Goal: Information Seeking & Learning: Learn about a topic

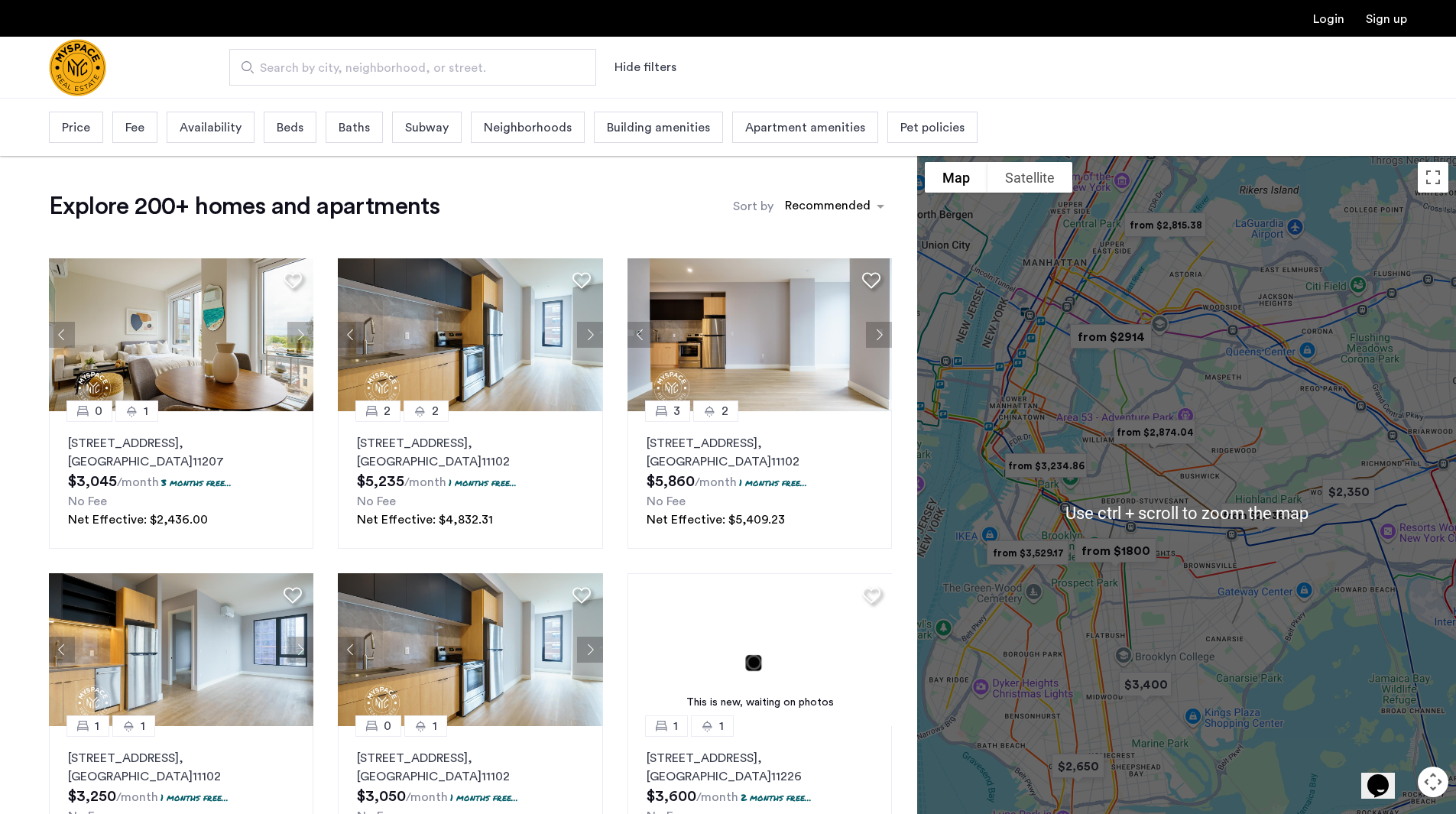
scroll to position [4, 0]
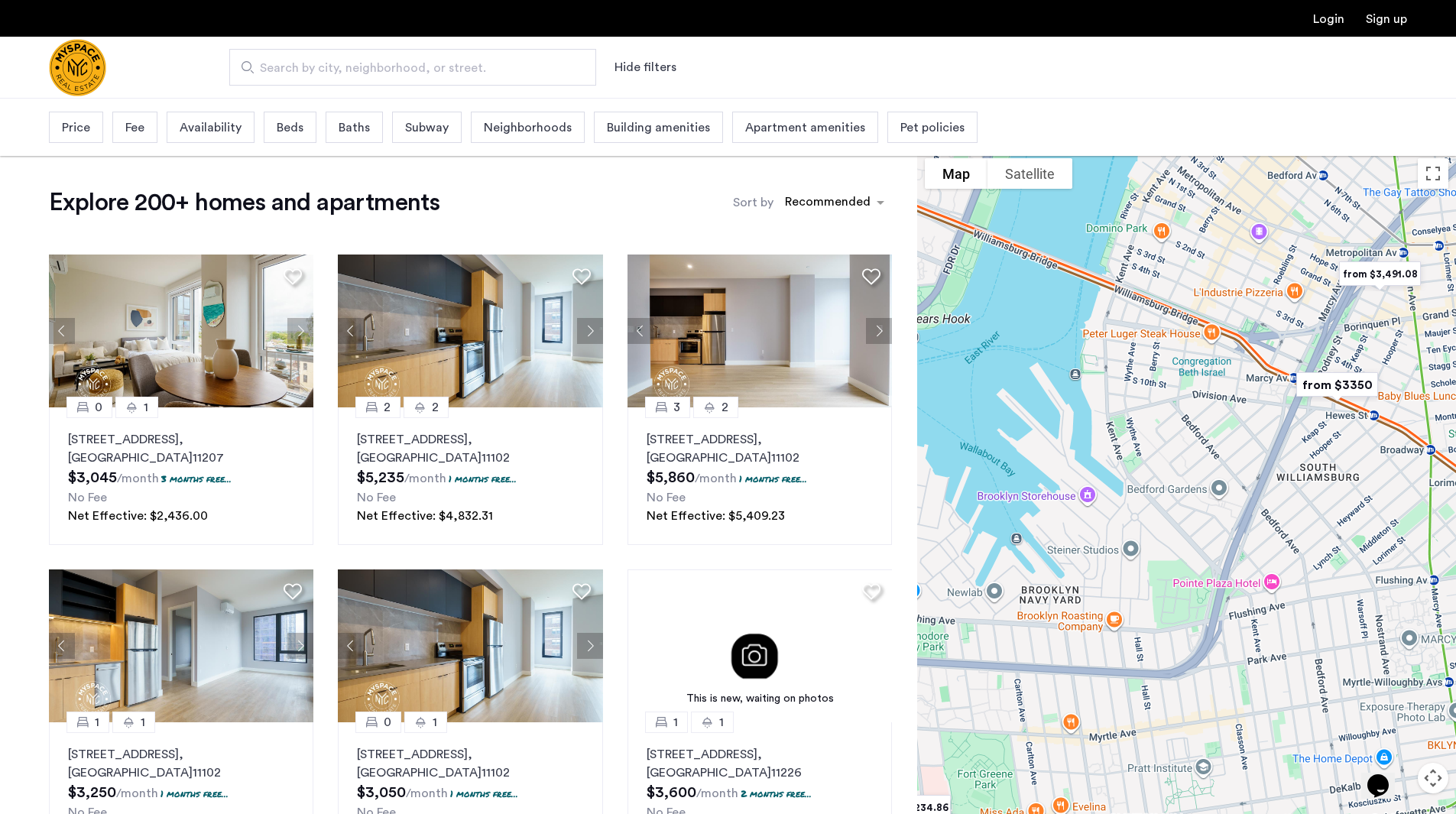
drag, startPoint x: 1047, startPoint y: 495, endPoint x: 1224, endPoint y: 499, distance: 177.0
click at [1224, 499] on div at bounding box center [1187, 508] width 539 height 716
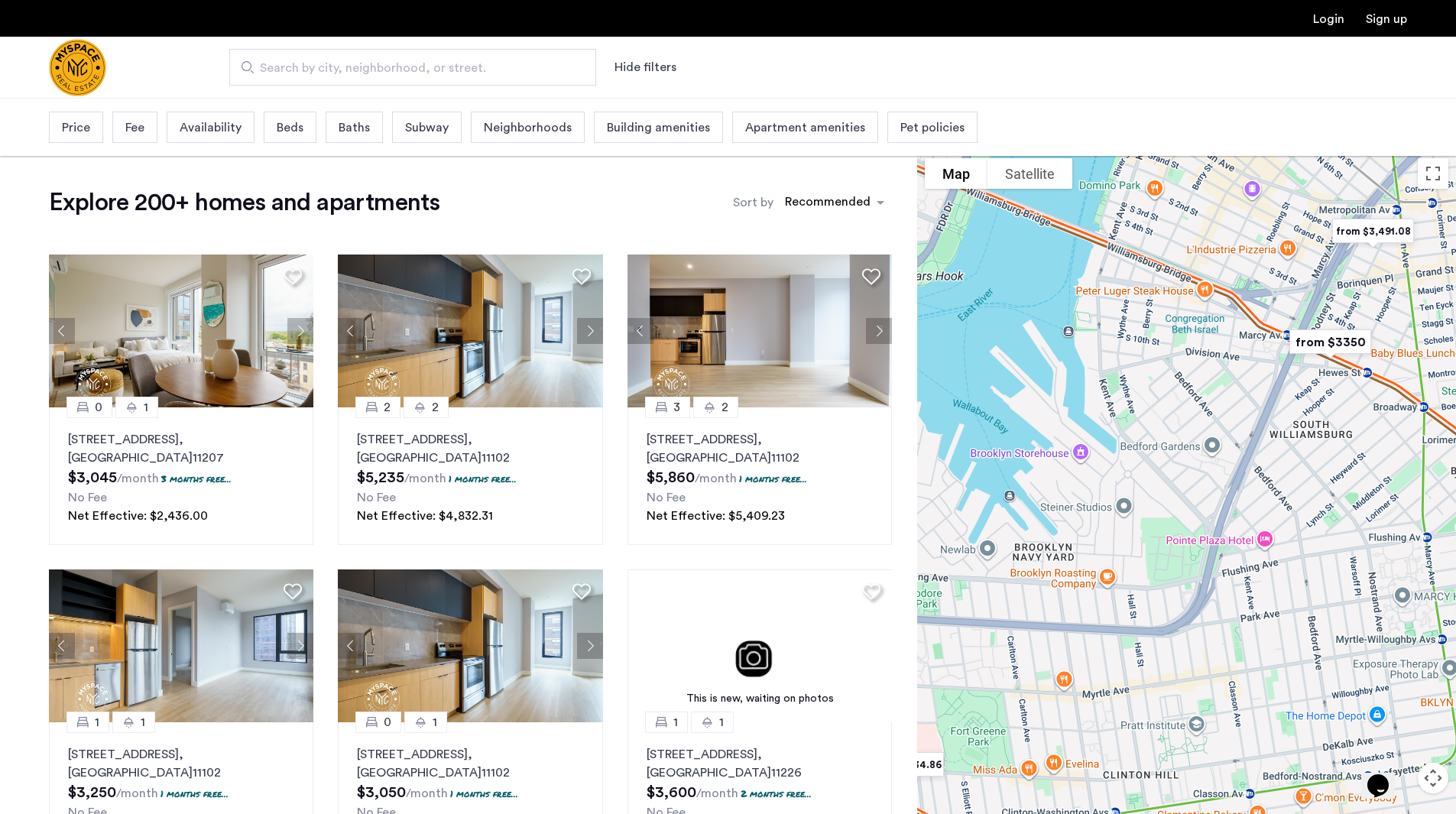
click at [519, 72] on span "Search by city, neighborhood, or street." at bounding box center [407, 68] width 293 height 19
click at [519, 72] on input "Search by city, neighborhood, or street." at bounding box center [412, 67] width 367 height 37
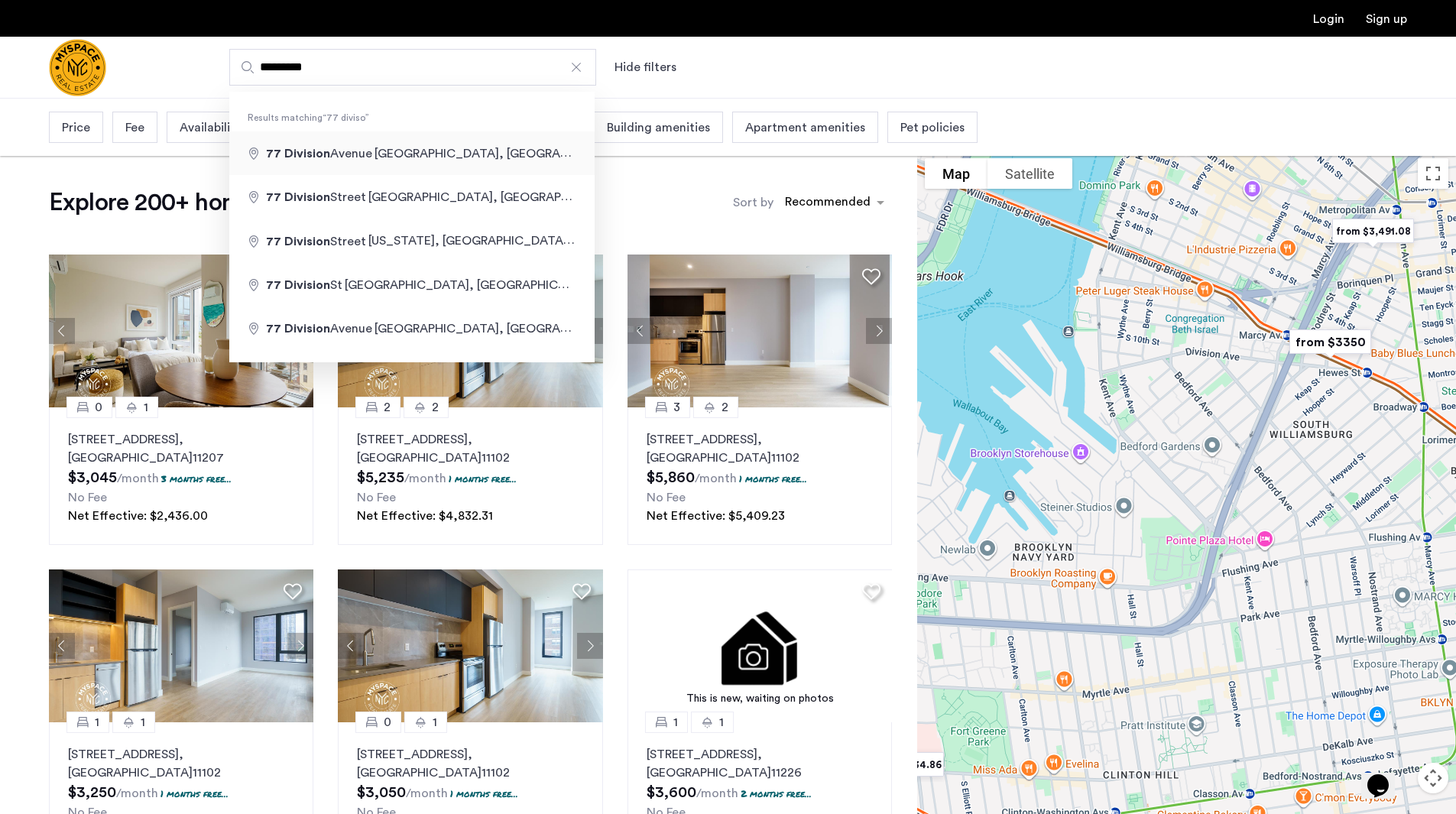
type input "**********"
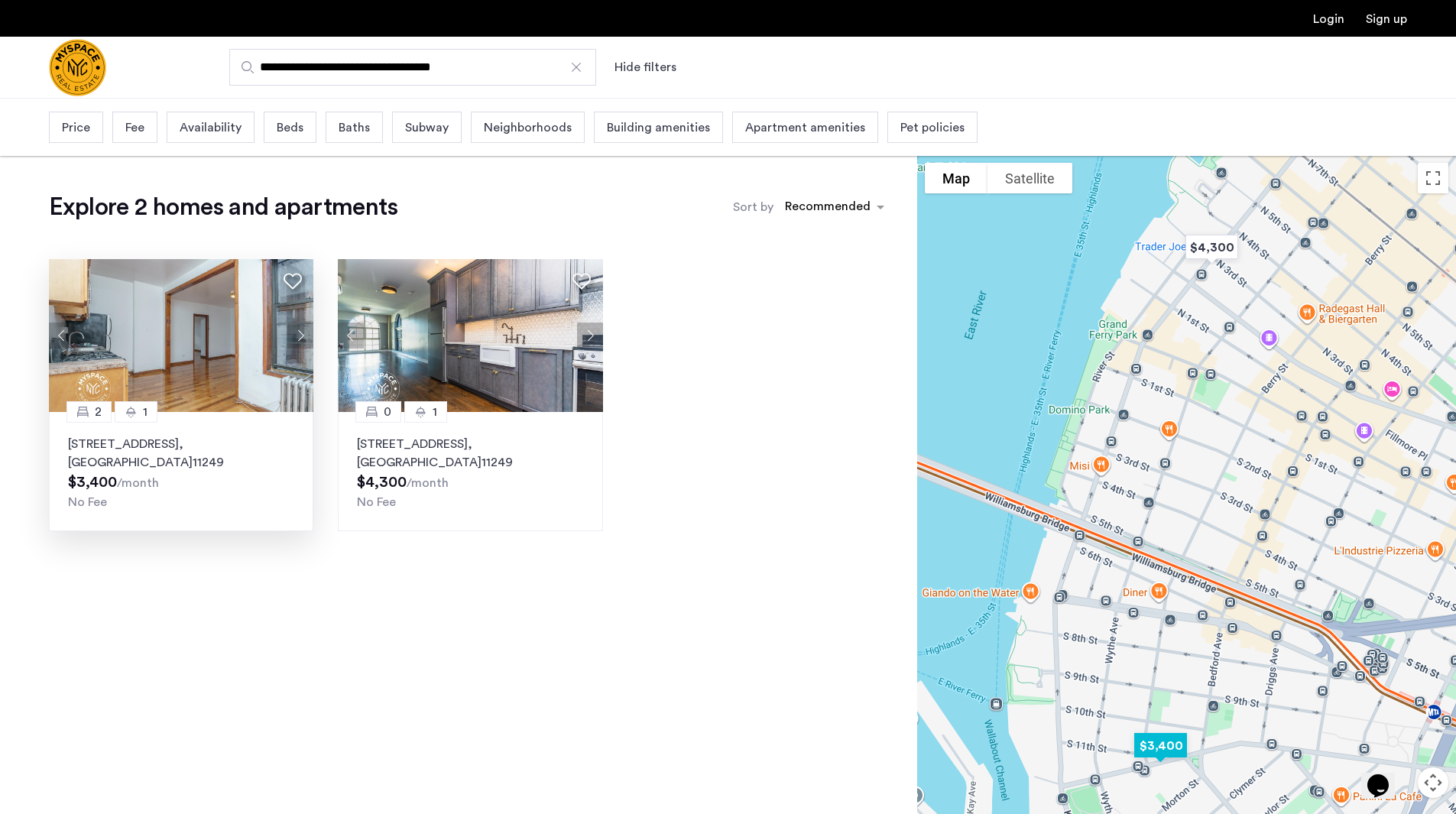
click at [203, 335] on img at bounding box center [182, 335] width 266 height 153
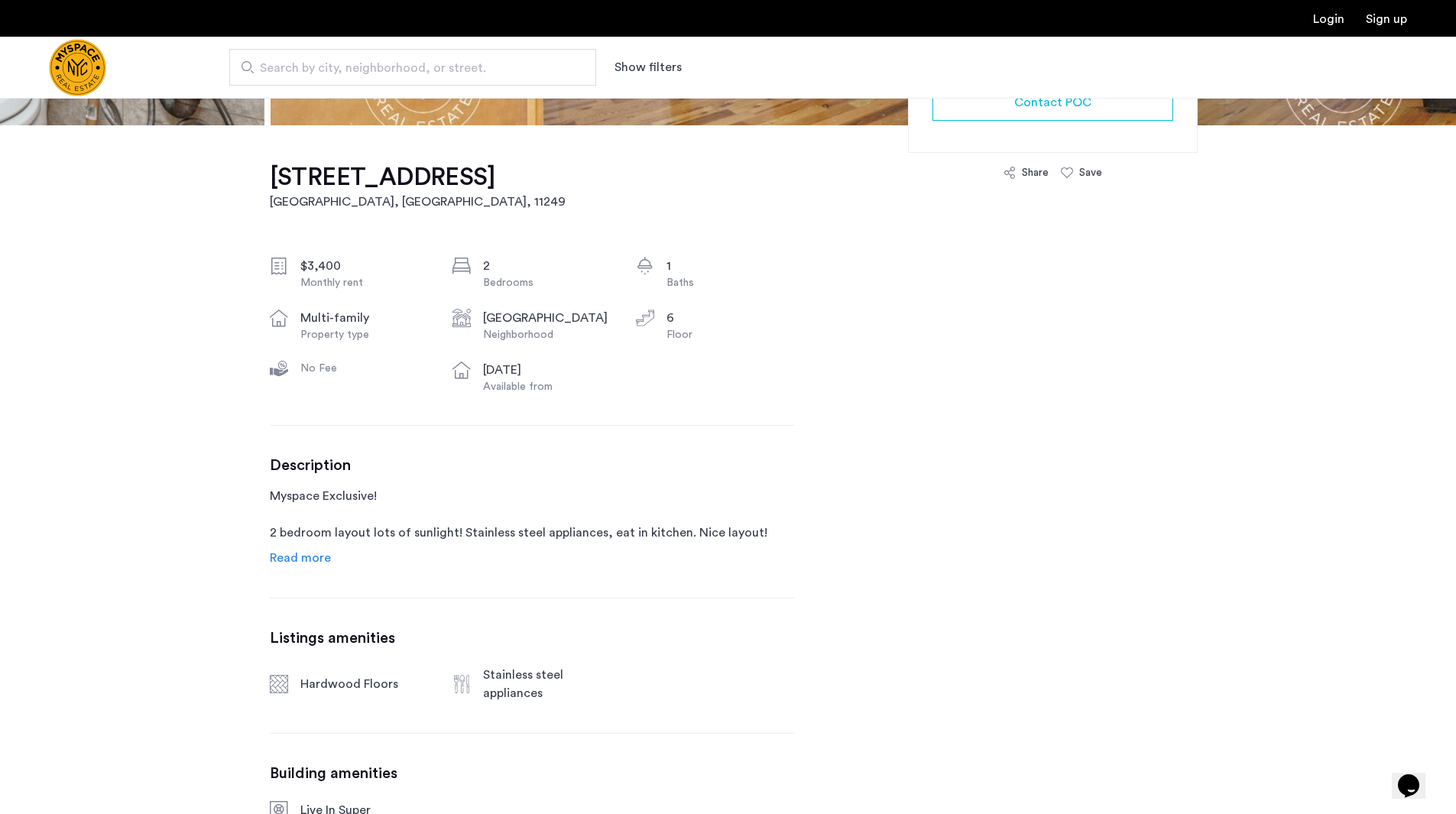
scroll to position [430, 0]
click at [308, 552] on link "Read more" at bounding box center [301, 559] width 61 height 19
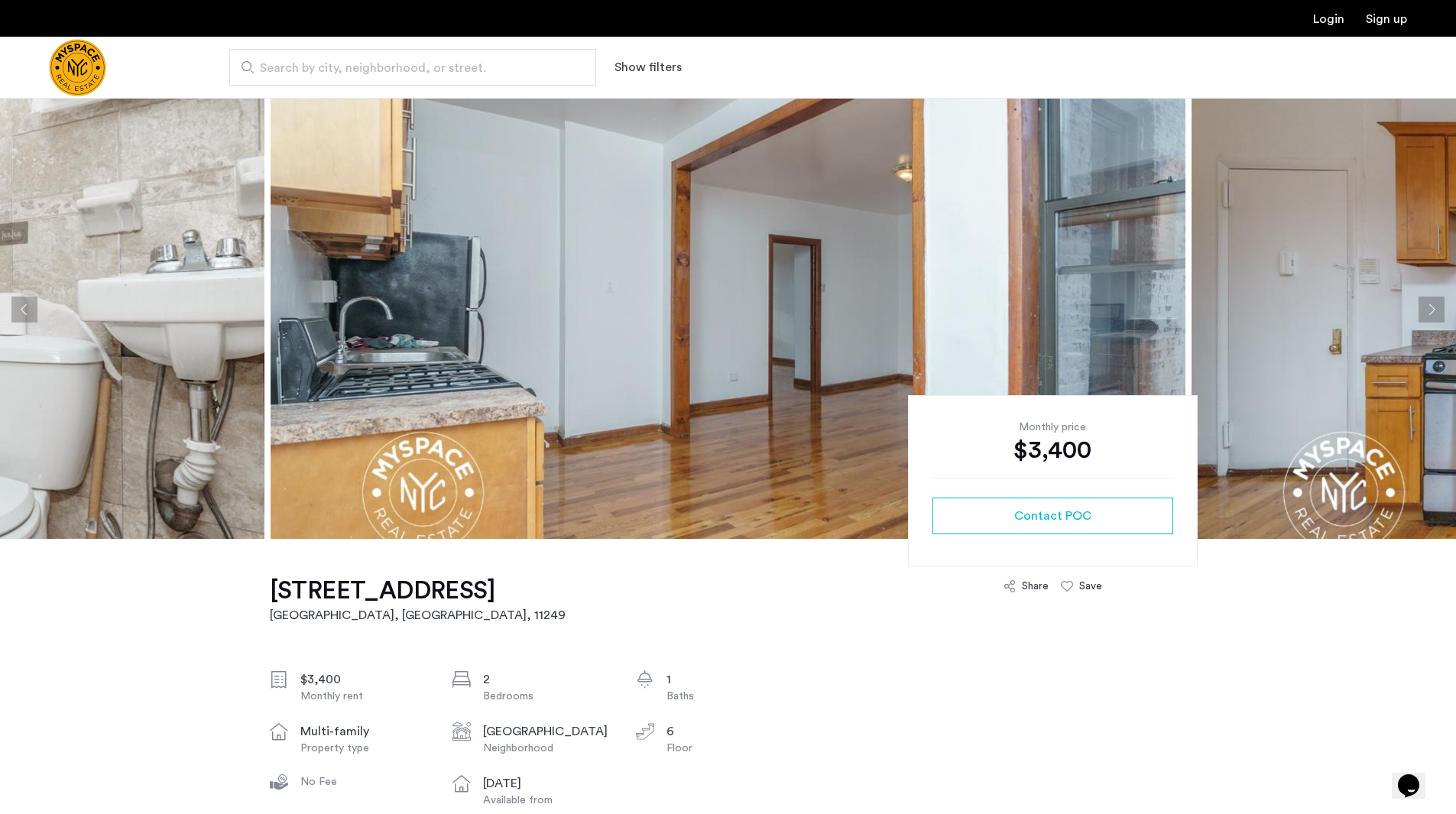
scroll to position [0, 0]
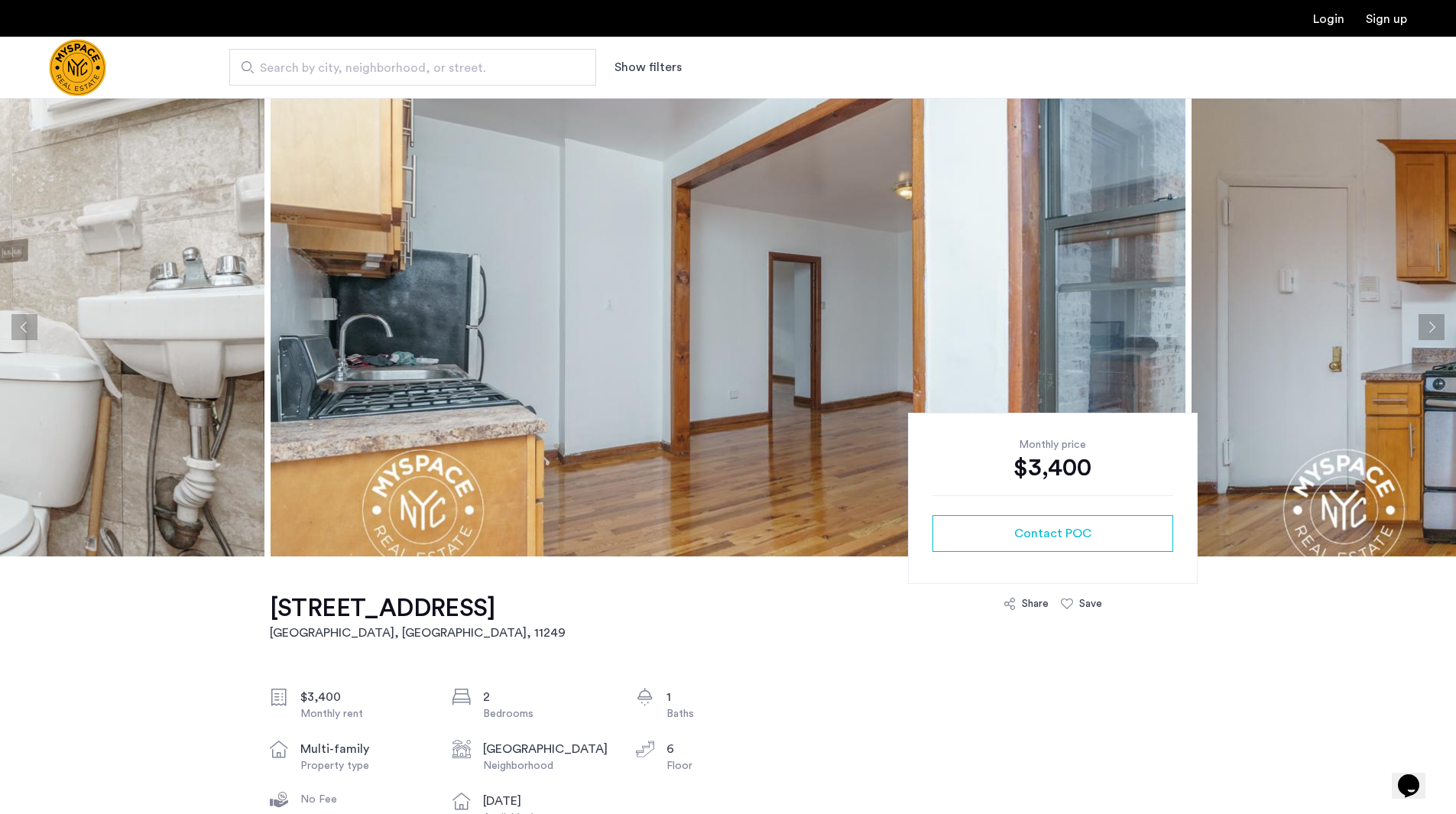
click at [571, 277] on img at bounding box center [728, 326] width 915 height 459
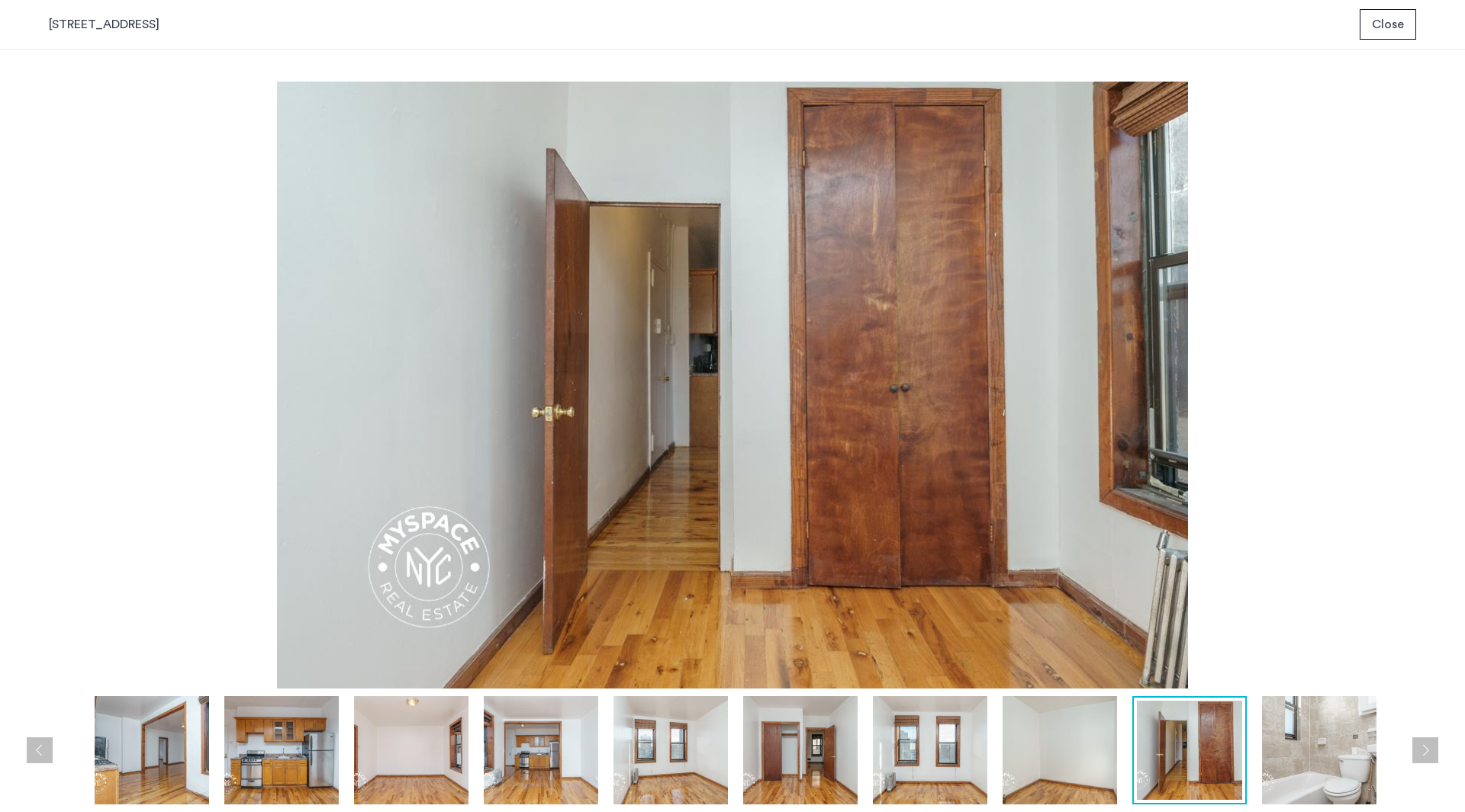
click at [1389, 10] on button "Close" at bounding box center [1387, 24] width 56 height 30
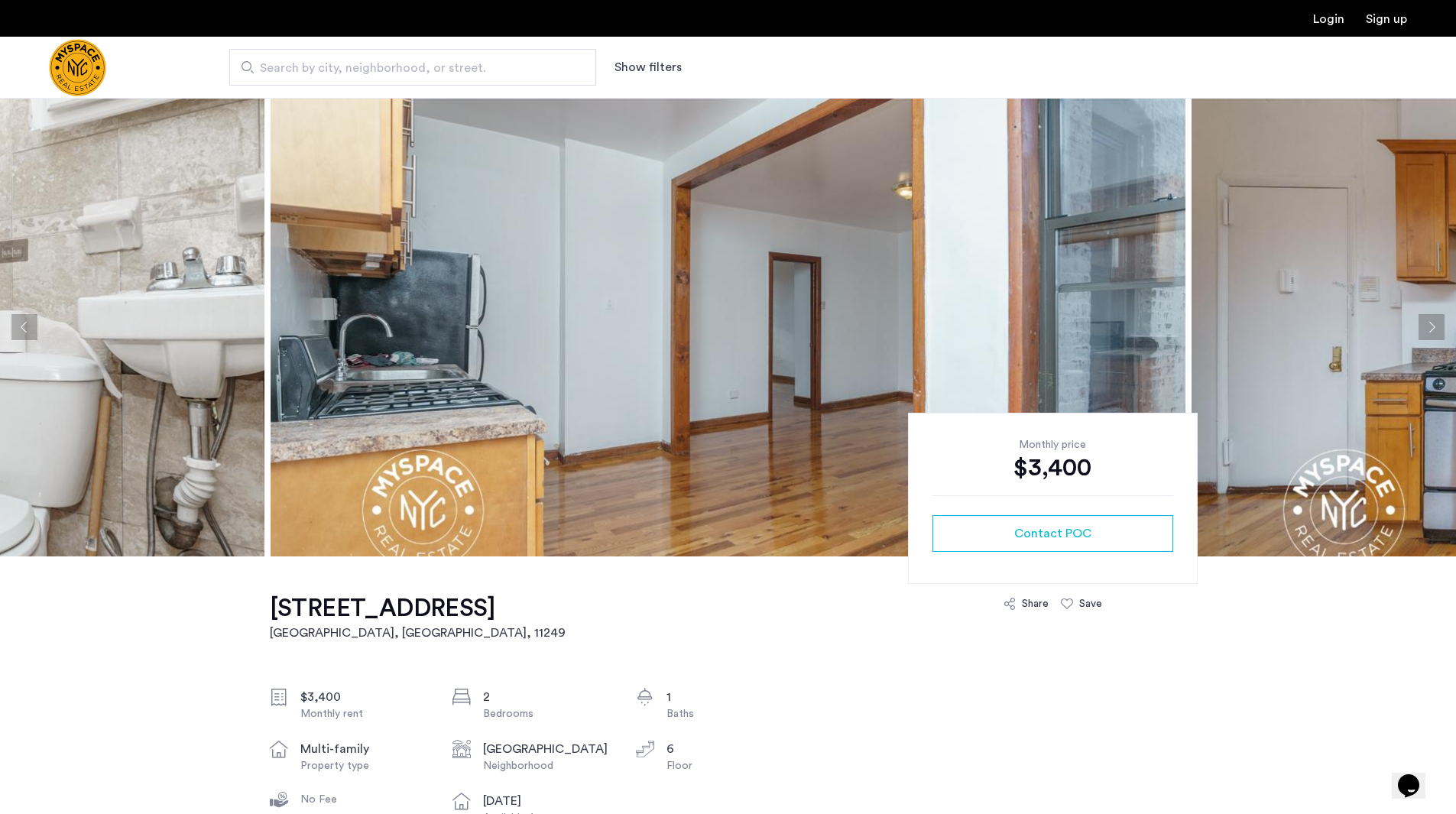
scroll to position [395, 0]
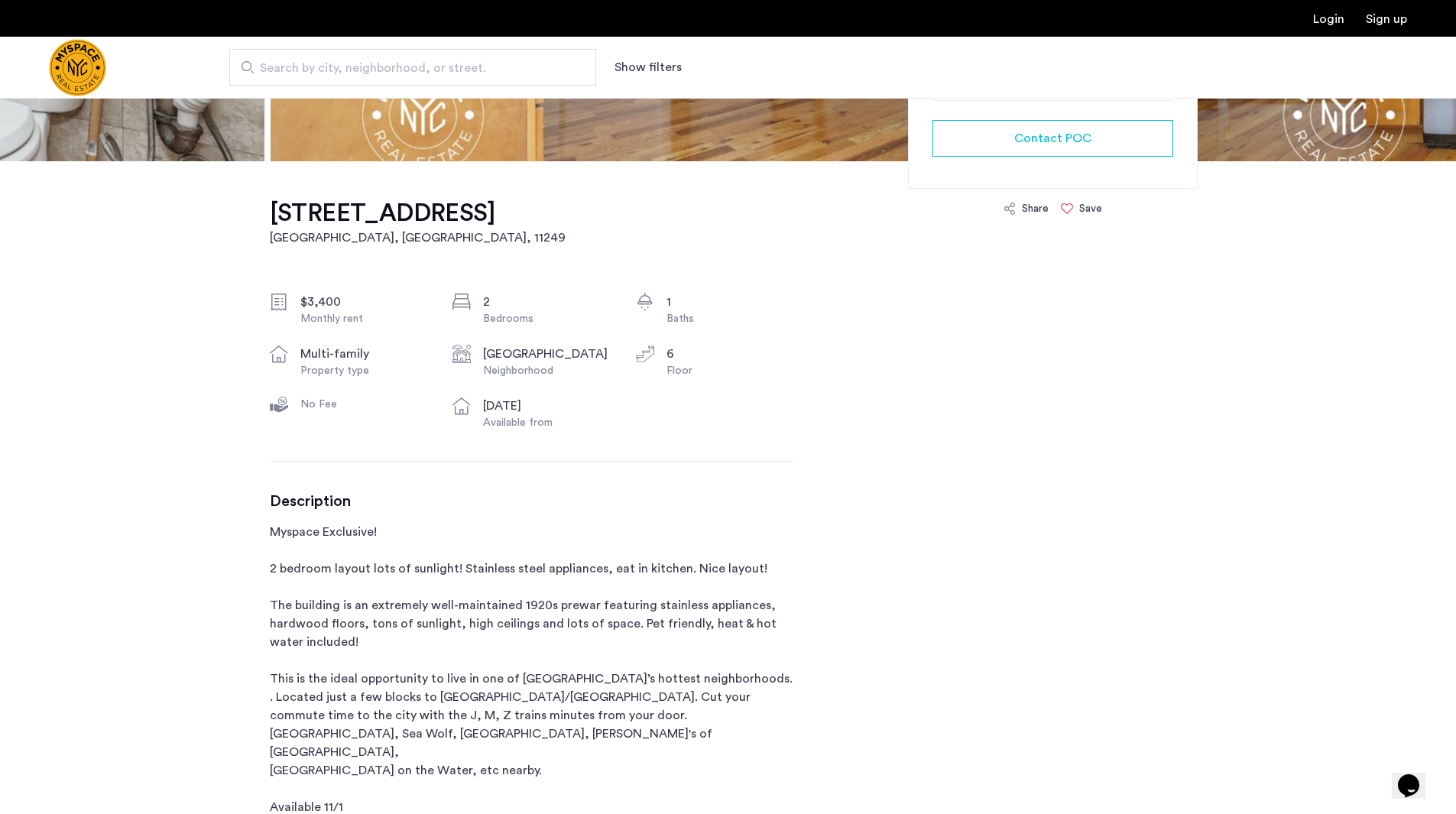
click at [1070, 208] on icon at bounding box center [1067, 209] width 13 height 13
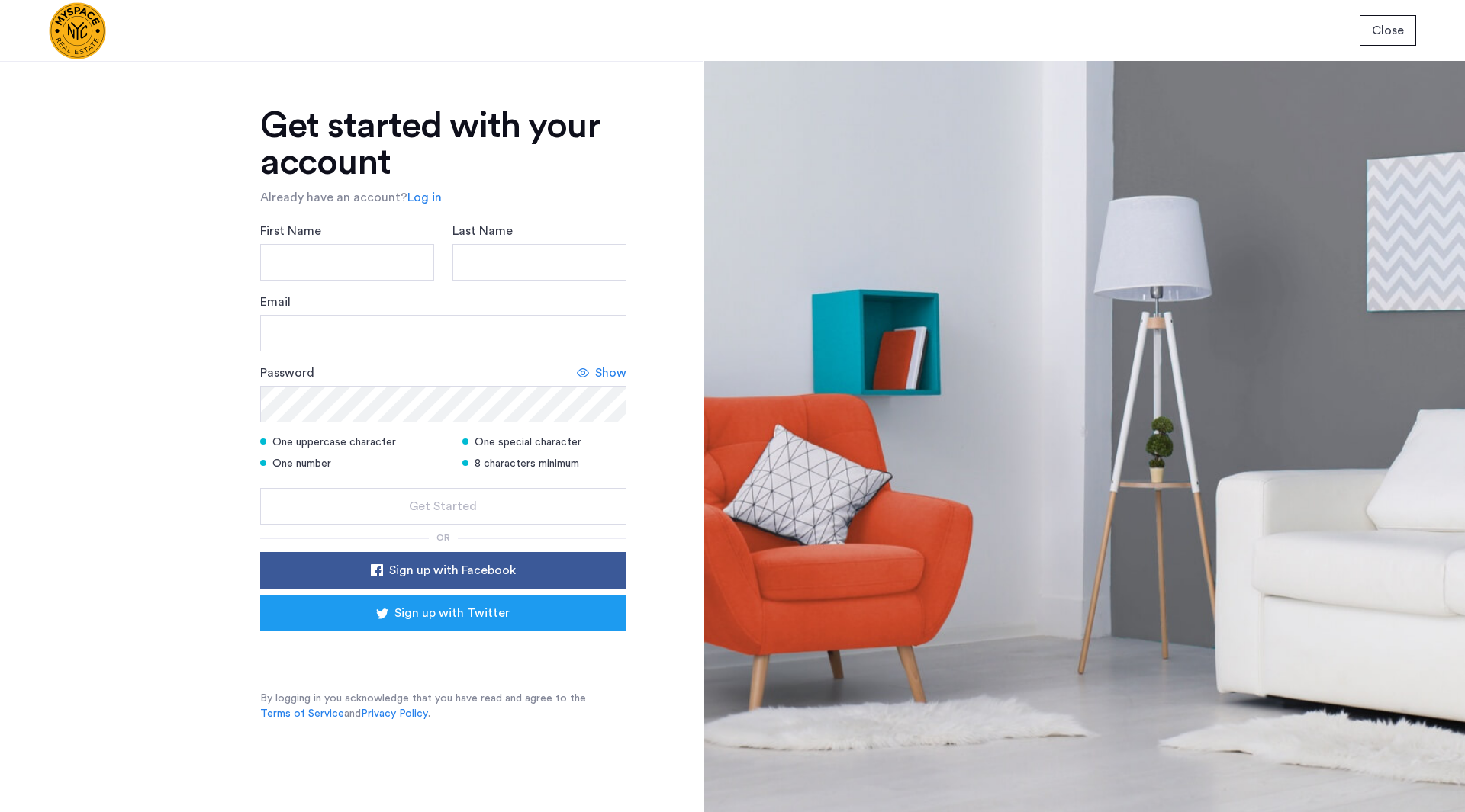
click at [429, 198] on link "Log in" at bounding box center [424, 197] width 34 height 19
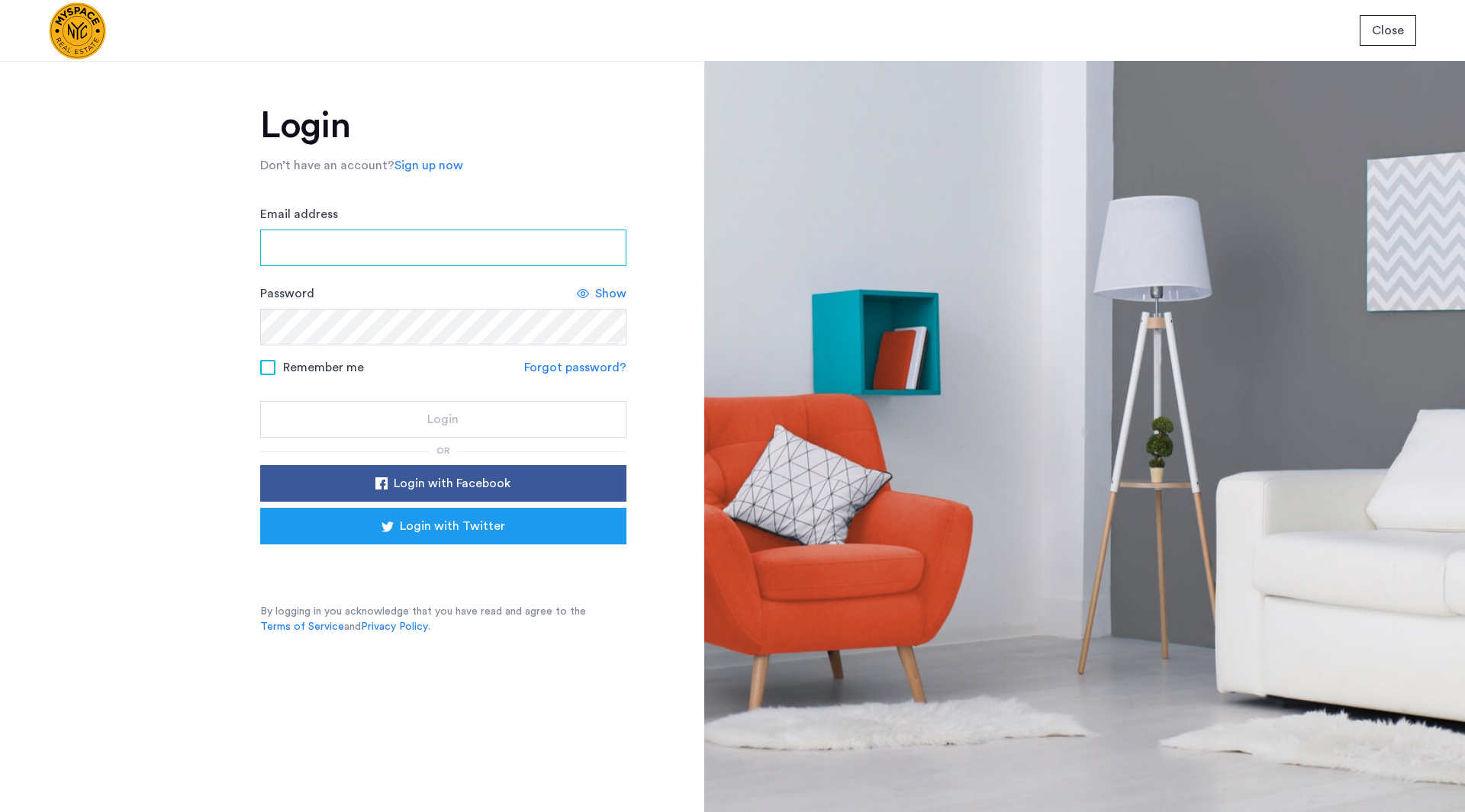
click at [435, 250] on input "Email address" at bounding box center [443, 247] width 366 height 37
type input "**********"
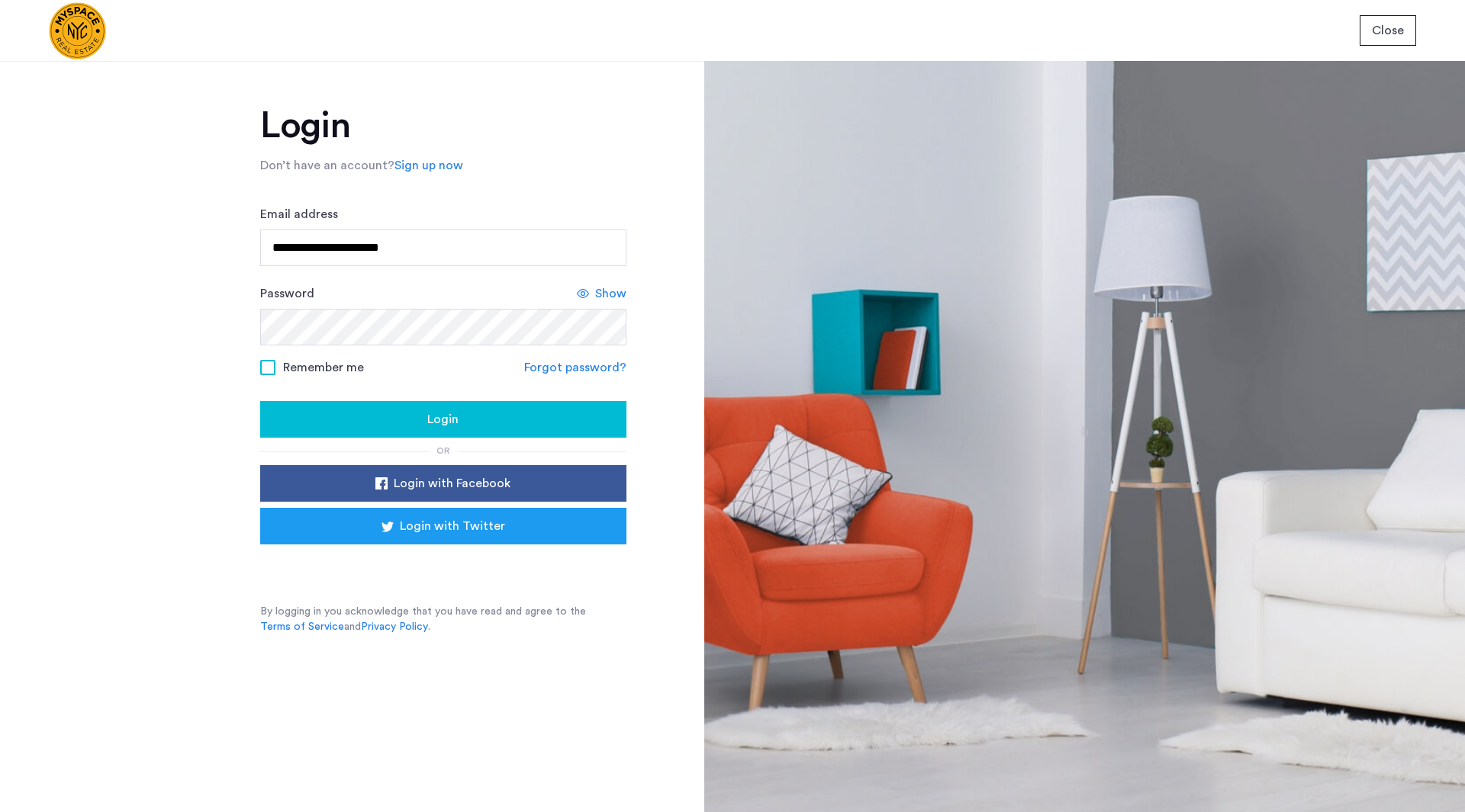
click at [275, 376] on div "Remember me" at bounding box center [312, 367] width 104 height 19
click at [262, 368] on span at bounding box center [267, 367] width 15 height 15
click at [375, 445] on div "or" at bounding box center [443, 452] width 366 height 12
click at [385, 425] on div "Login" at bounding box center [443, 419] width 342 height 19
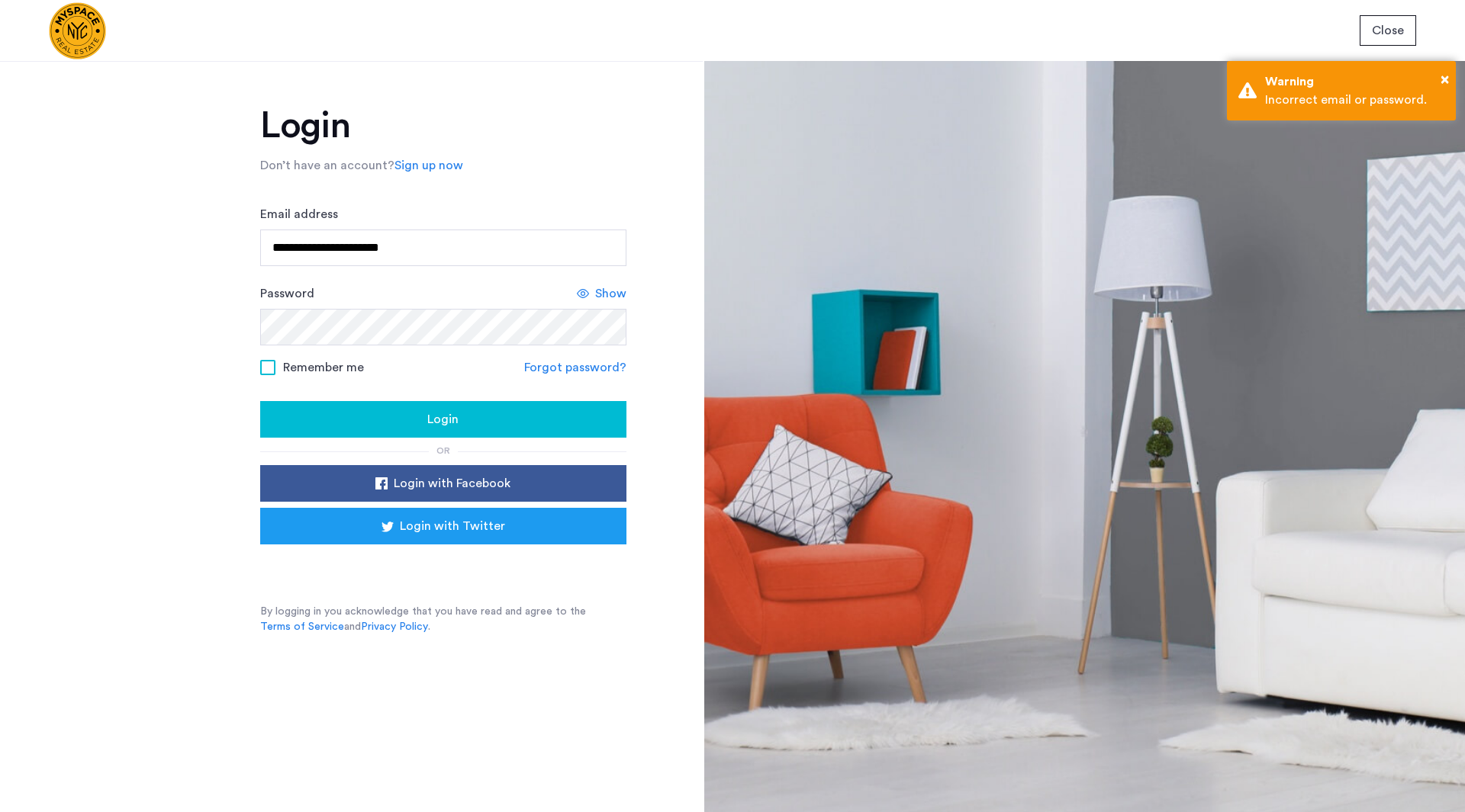
click at [596, 295] on span "Show" at bounding box center [611, 294] width 31 height 19
click at [596, 295] on div "Hide" at bounding box center [604, 294] width 45 height 19
click at [596, 295] on span "Show" at bounding box center [611, 294] width 31 height 19
click at [596, 295] on div "Hide" at bounding box center [604, 294] width 45 height 19
click at [214, 337] on div "**********" at bounding box center [351, 436] width 703 height 751
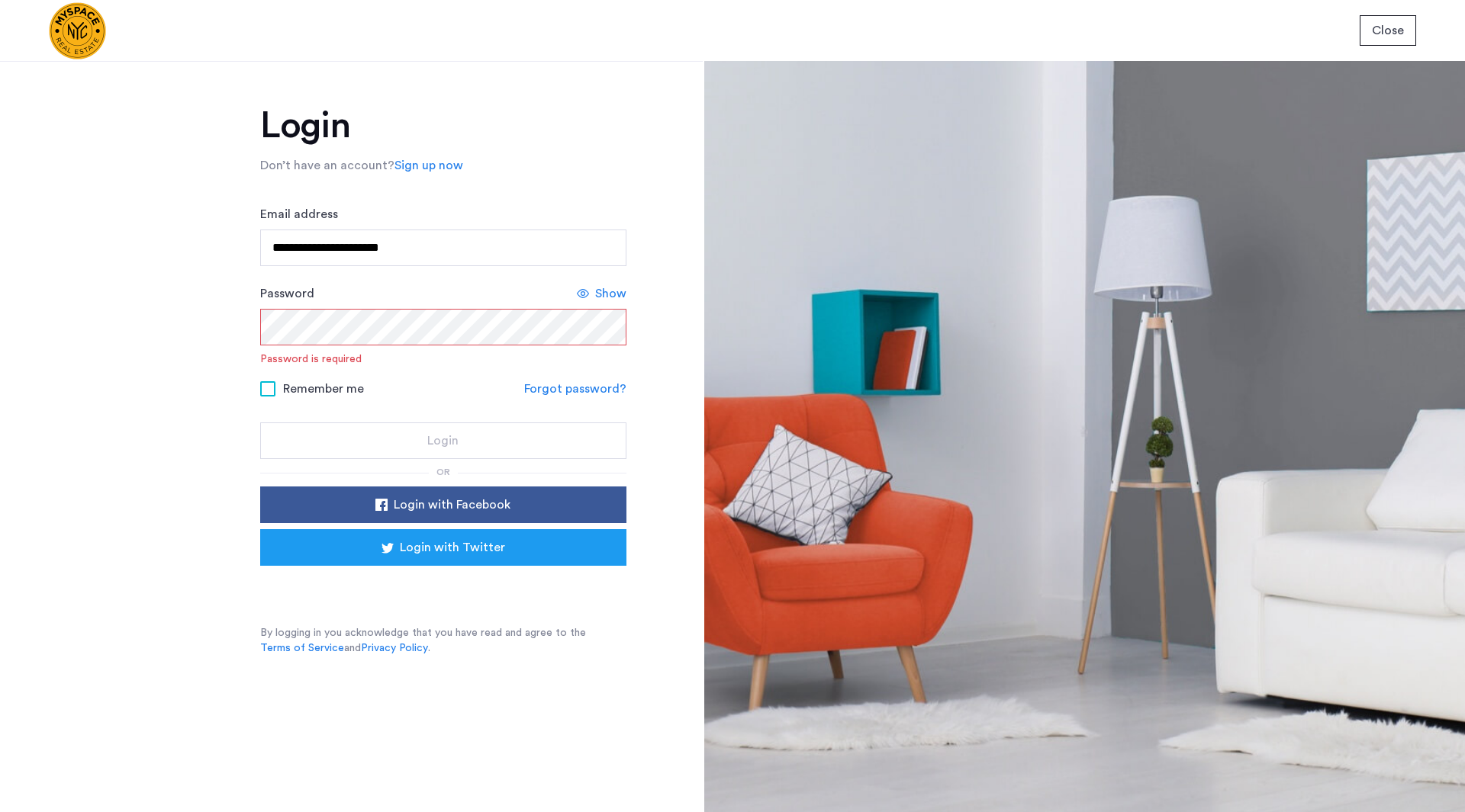
click at [552, 392] on link "Forgot password?" at bounding box center [575, 389] width 103 height 19
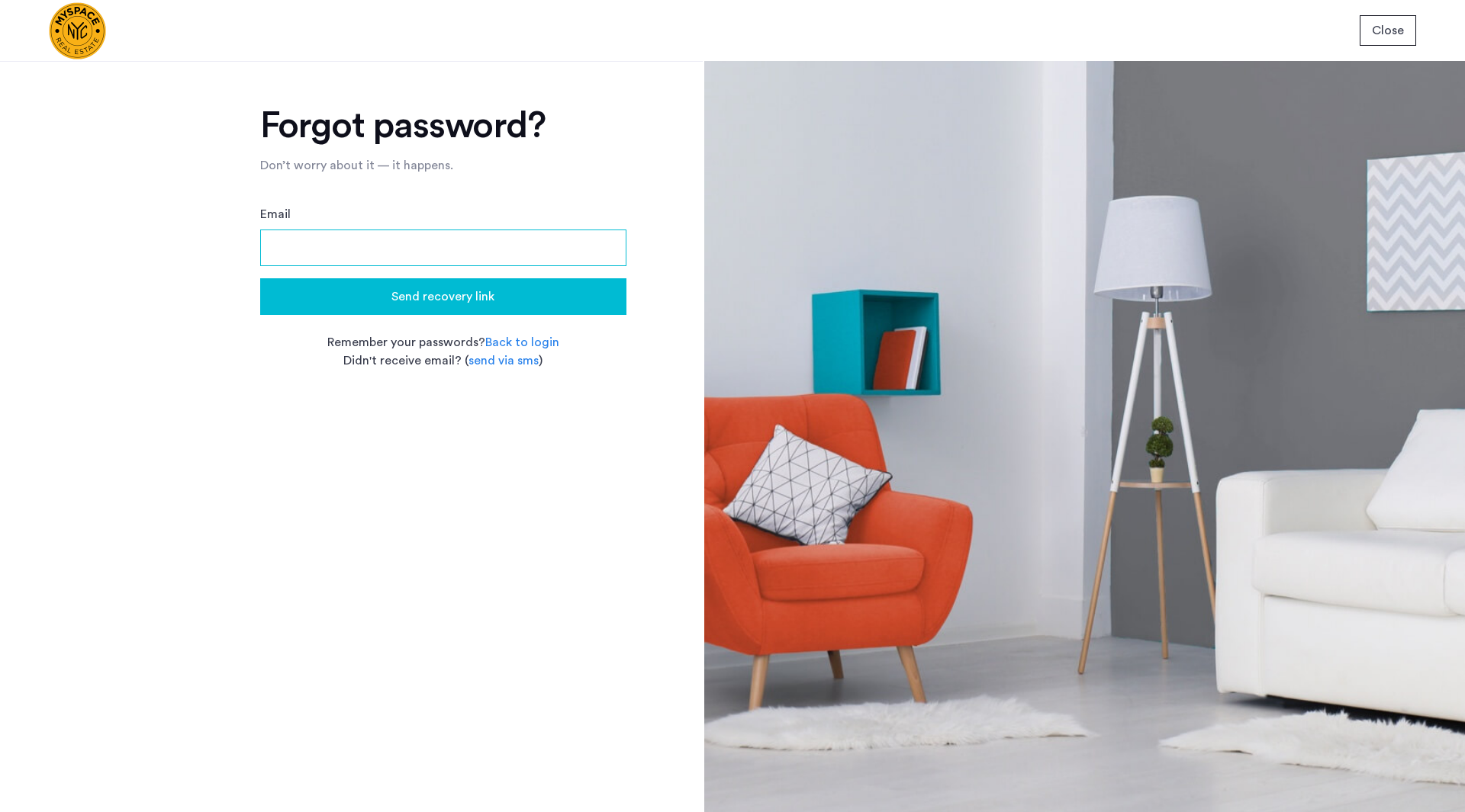
click at [445, 254] on input "Email" at bounding box center [443, 247] width 366 height 37
type input "**********"
click at [445, 301] on span "Send recovery link" at bounding box center [443, 296] width 103 height 19
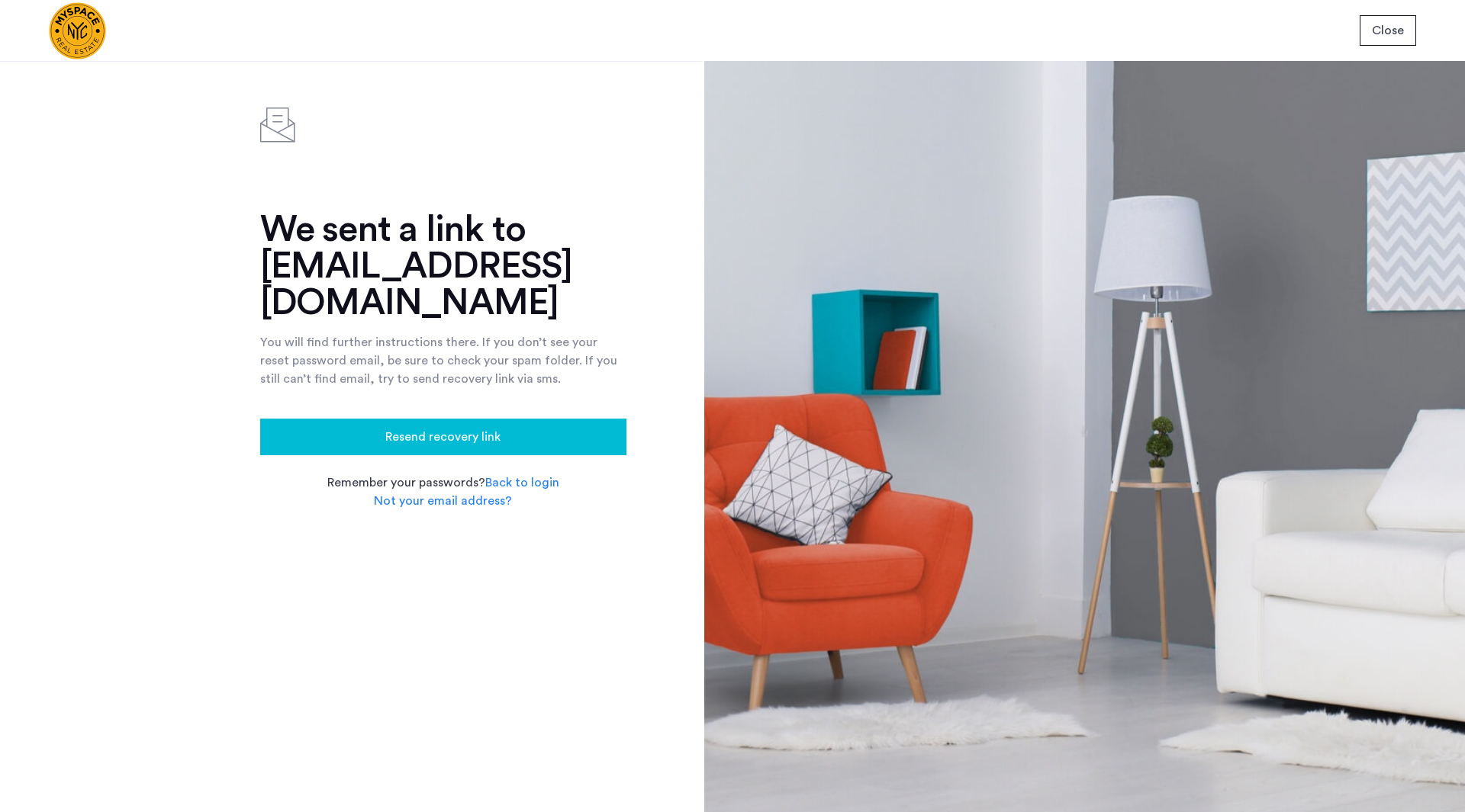
click at [529, 483] on link "Back to login" at bounding box center [522, 483] width 74 height 19
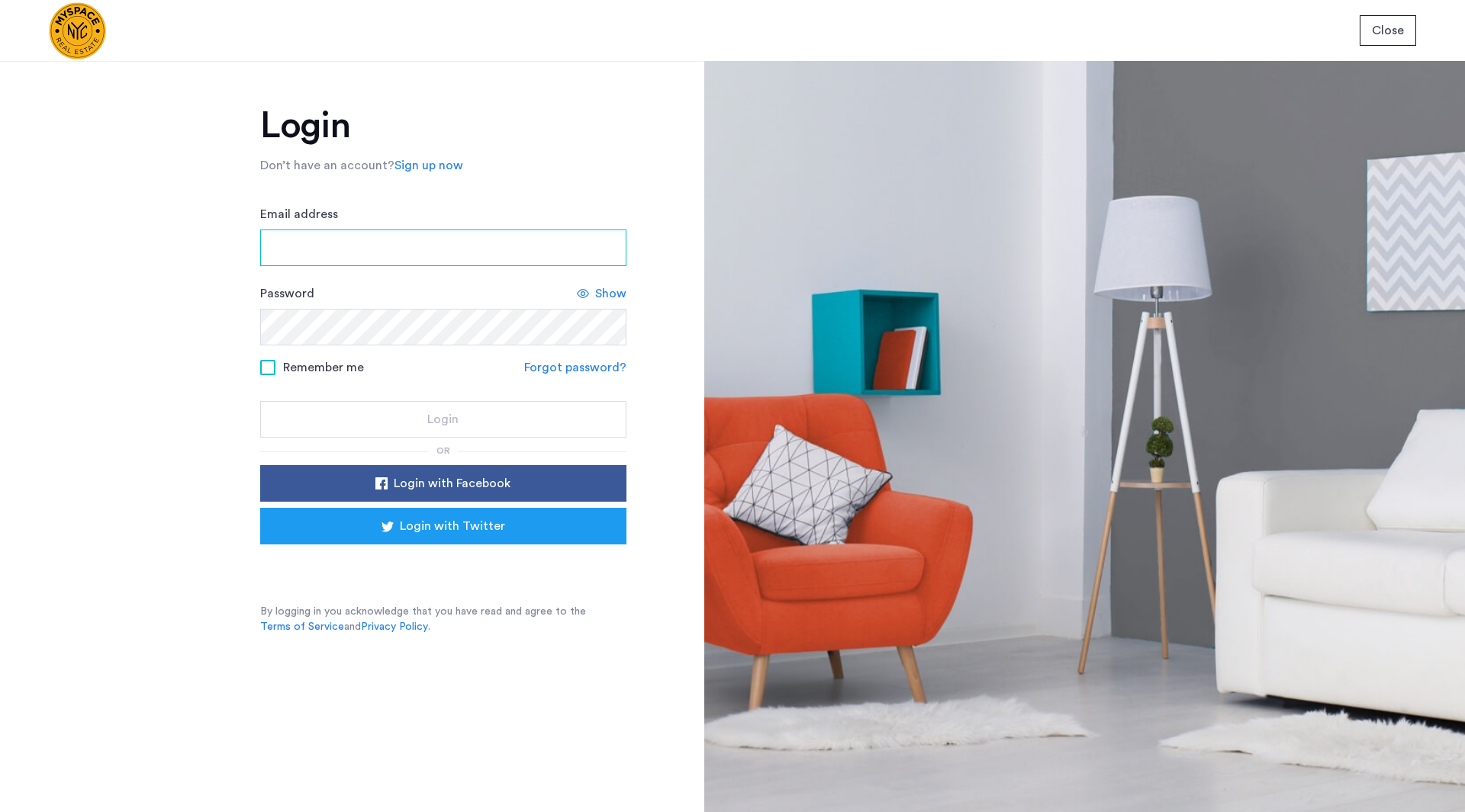
click at [443, 244] on input "Email address" at bounding box center [443, 247] width 366 height 37
type input "**********"
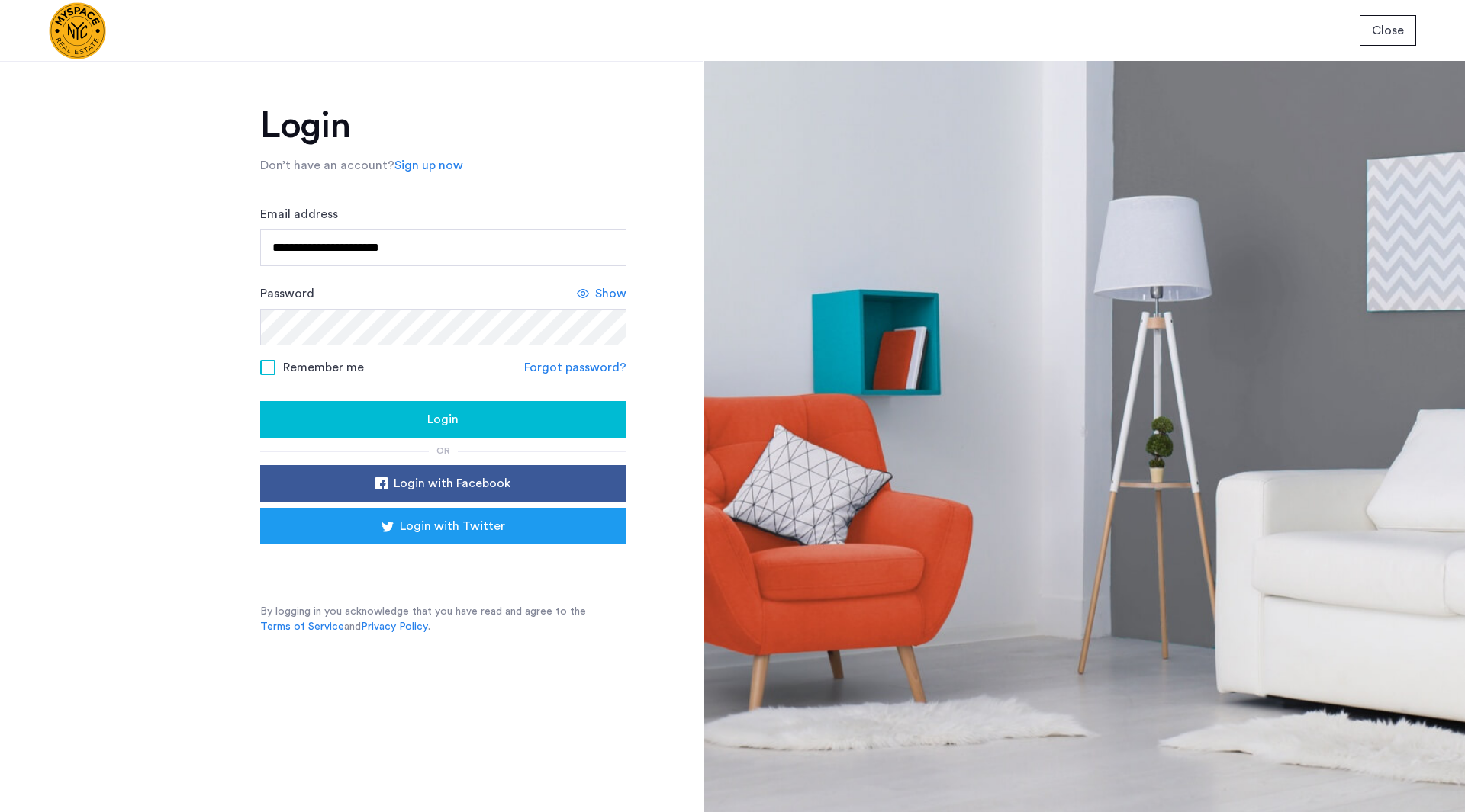
click at [297, 365] on span "Remember me" at bounding box center [323, 368] width 81 height 19
click at [393, 416] on div "Login" at bounding box center [443, 419] width 342 height 19
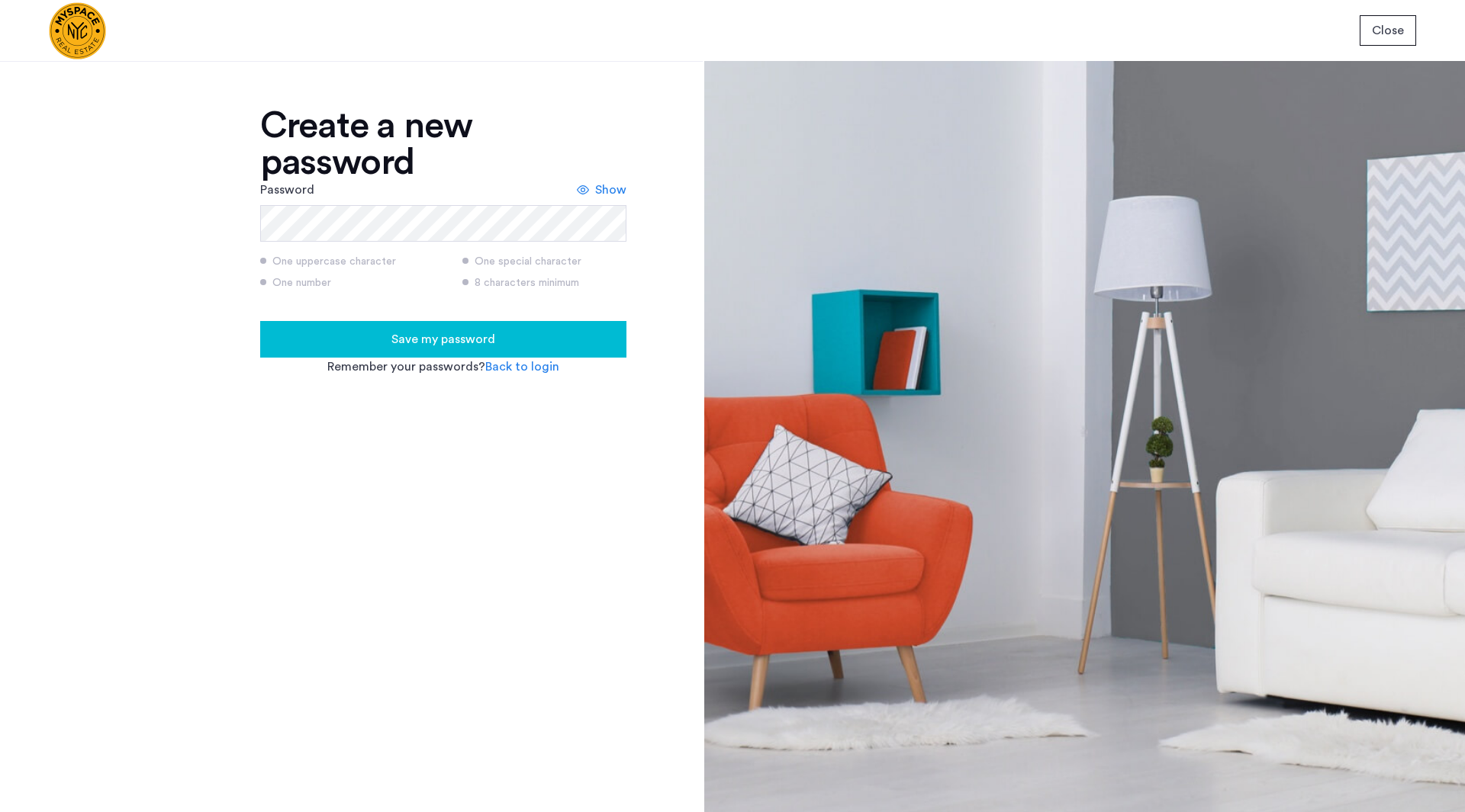
click at [594, 194] on div "Show" at bounding box center [602, 190] width 50 height 19
click at [594, 194] on icon at bounding box center [588, 190] width 12 height 12
click at [502, 327] on button "Save my password" at bounding box center [443, 339] width 366 height 37
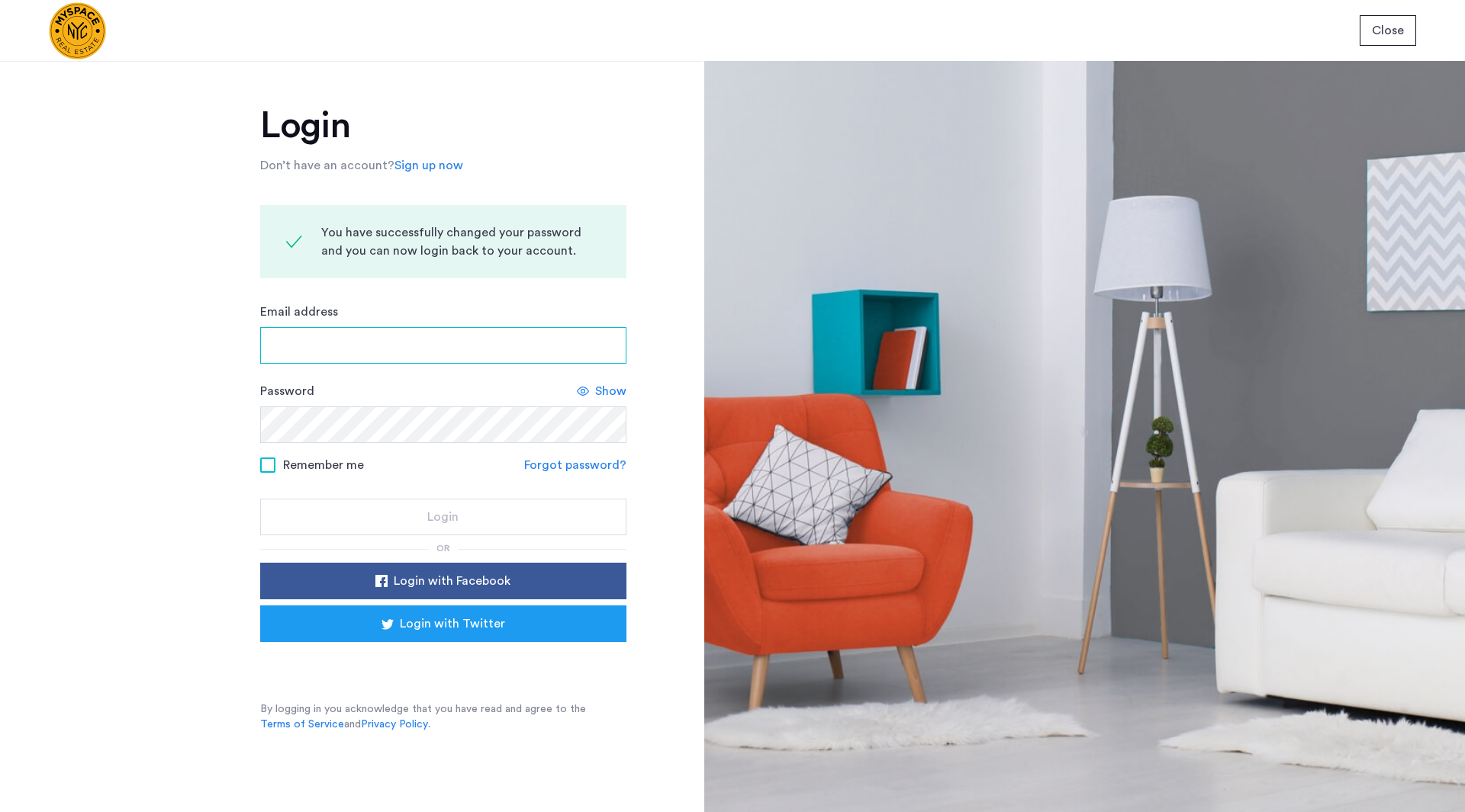
click at [523, 342] on input "Email address" at bounding box center [443, 345] width 366 height 37
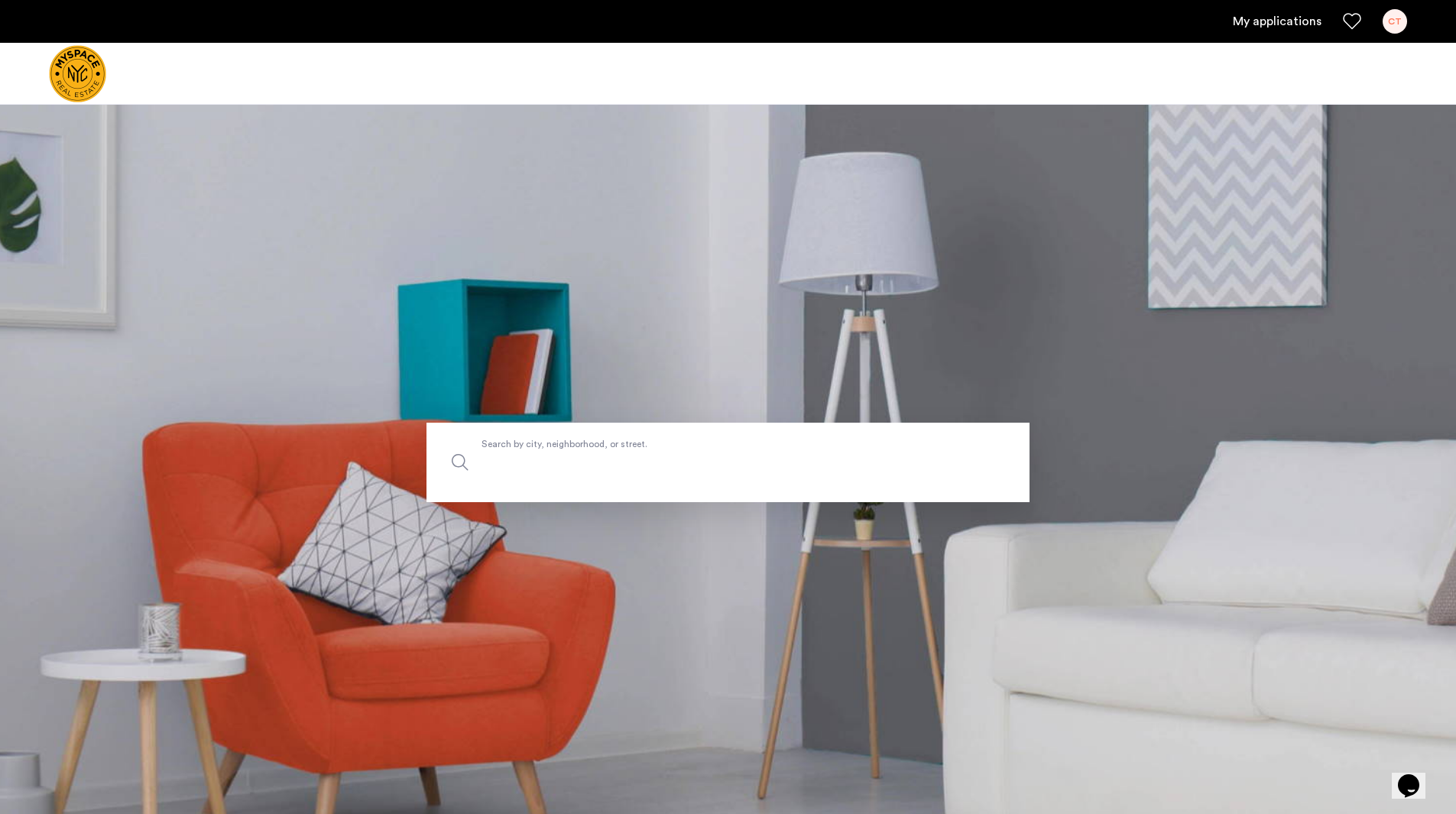
click at [587, 426] on input "Search by city, neighborhood, or street." at bounding box center [728, 462] width 603 height 80
type input "**********"
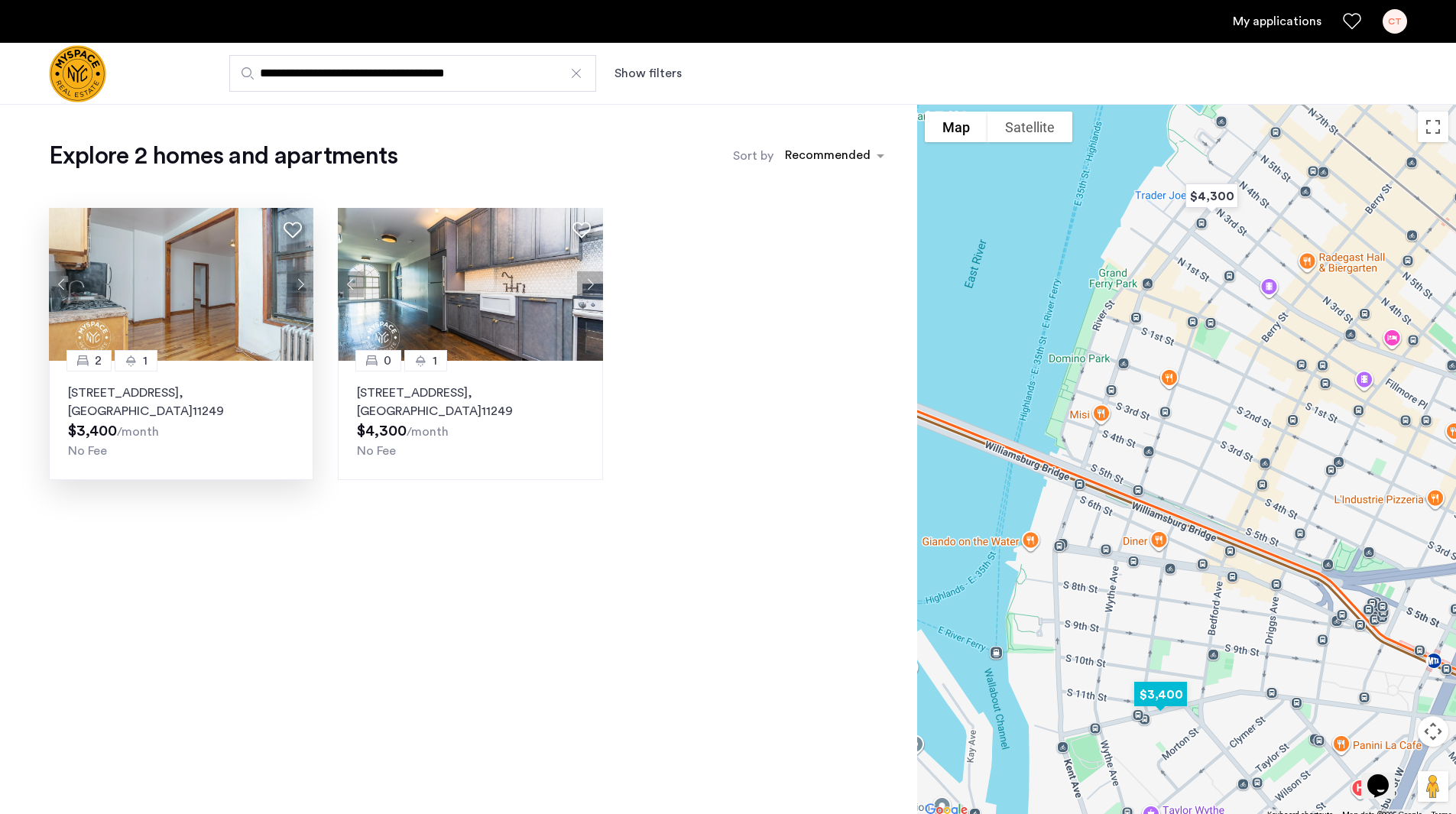
click at [233, 432] on div "77 Division Ave, Unit 33, Brooklyn , NY 11249 $3,400 /month No Fee" at bounding box center [181, 421] width 226 height 76
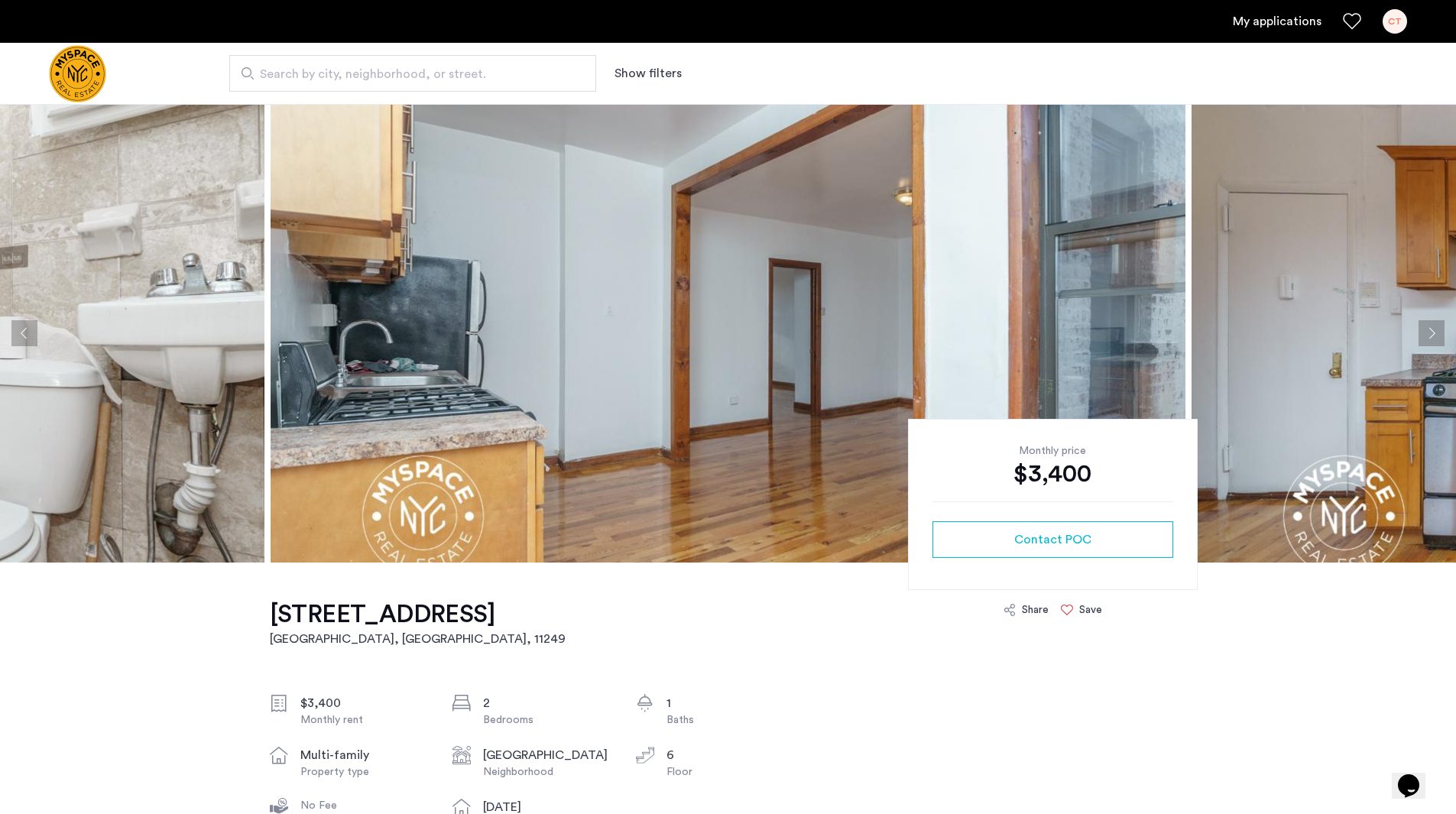
click at [1074, 612] on div "Save" at bounding box center [1081, 610] width 41 height 15
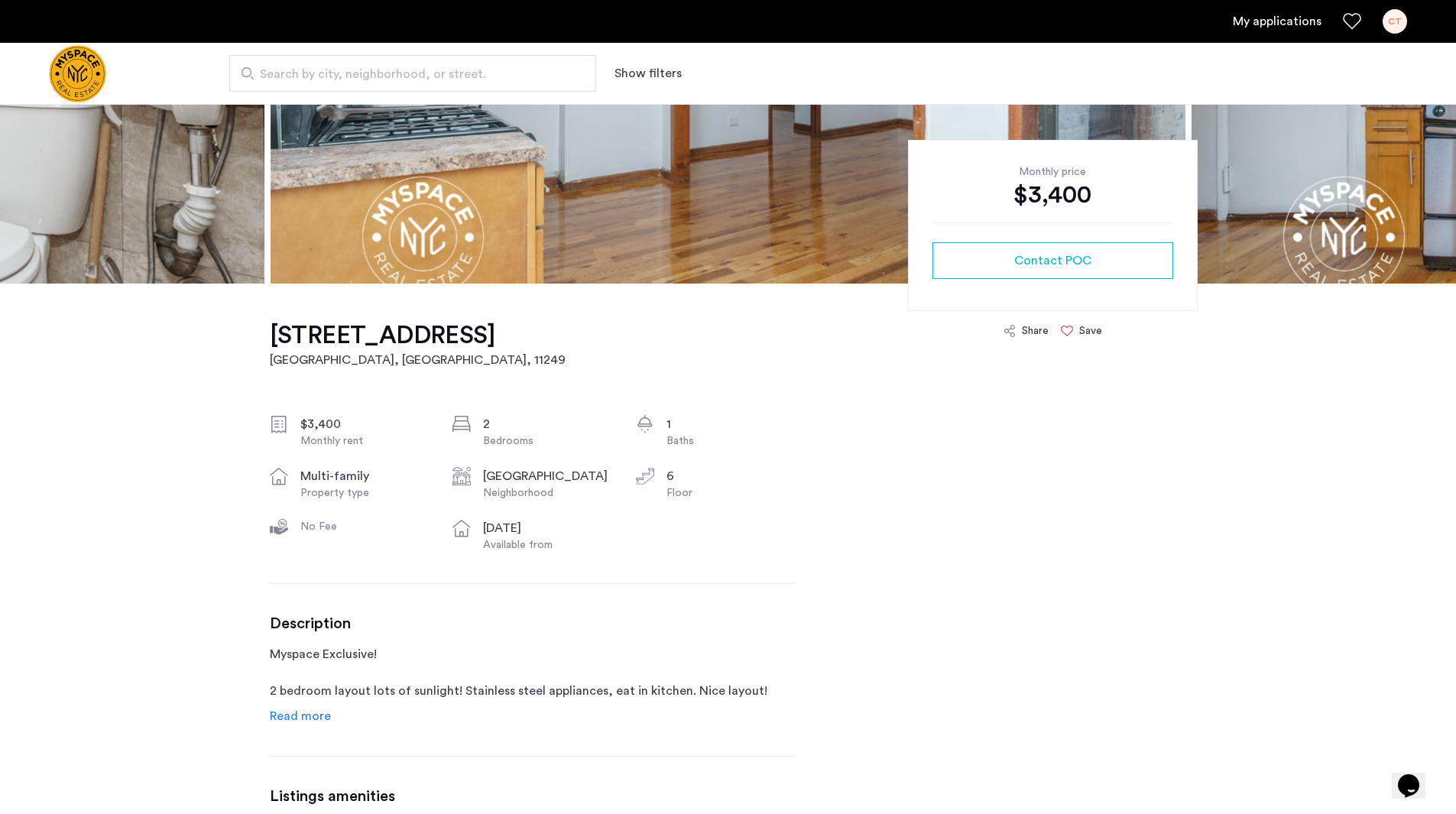
scroll to position [278, 0]
click at [1401, 24] on div "CT" at bounding box center [1394, 21] width 24 height 24
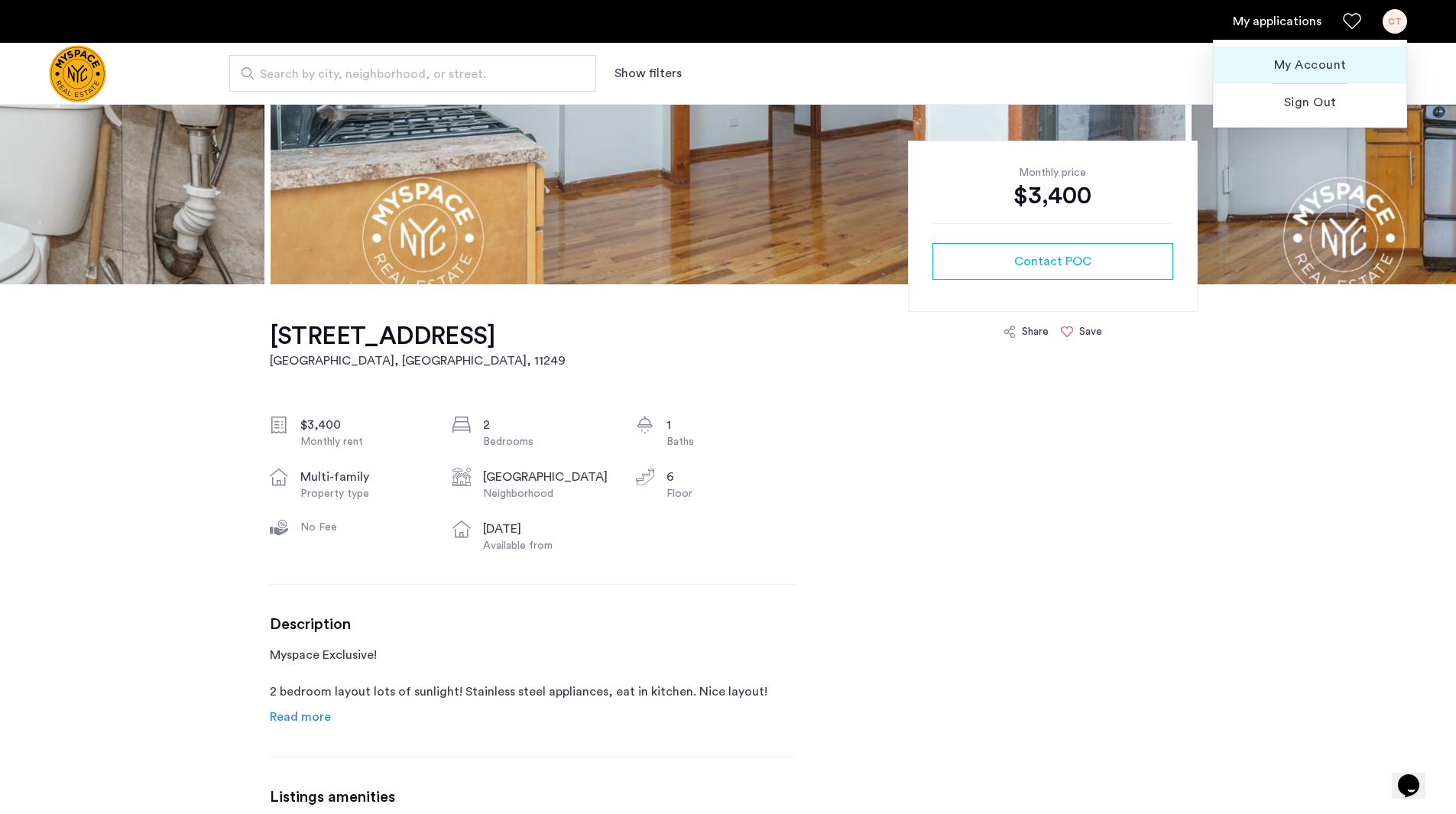
click at [1316, 56] on span "My Account" at bounding box center [1310, 64] width 168 height 19
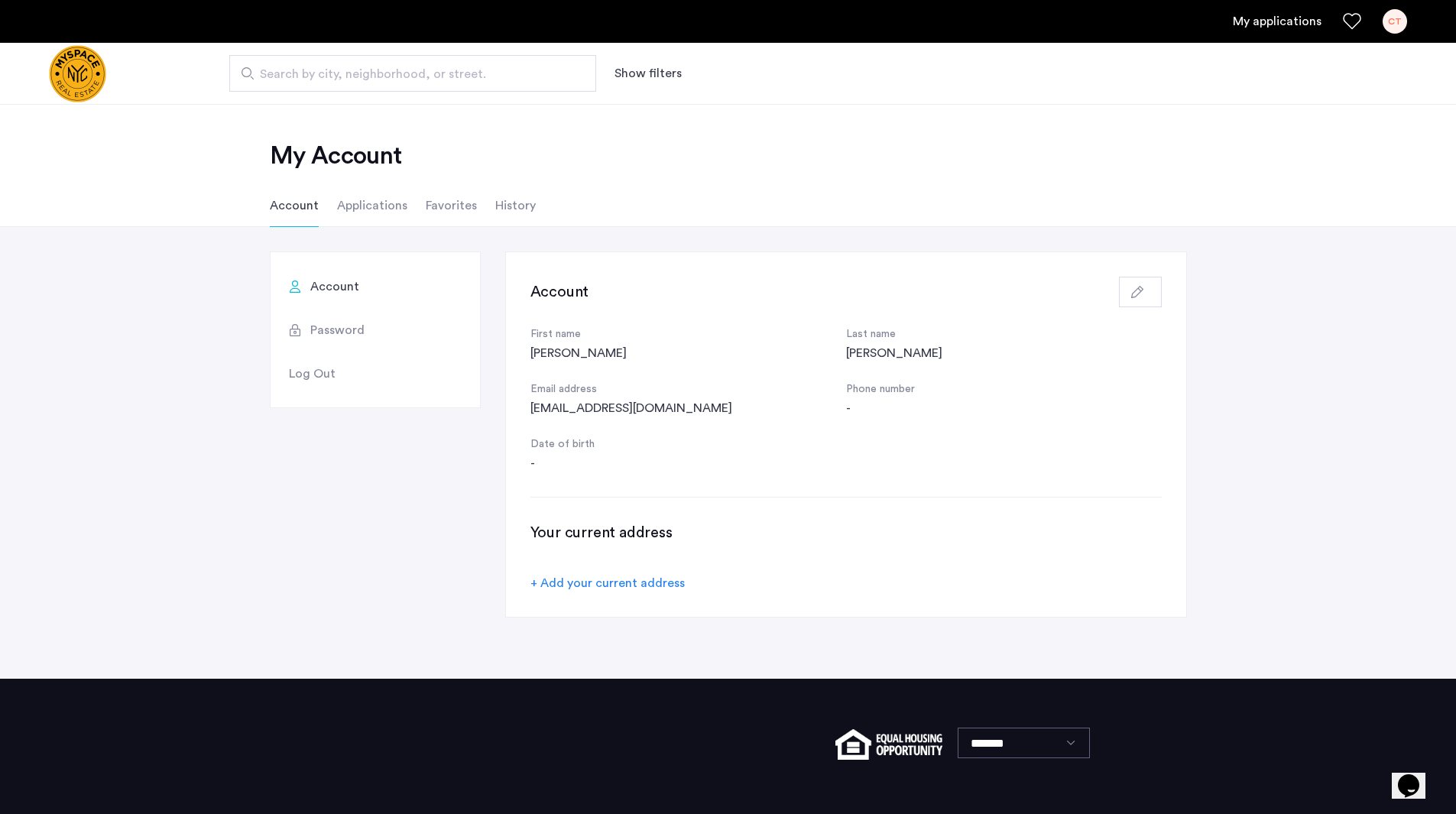
click at [438, 208] on li "Favorites" at bounding box center [451, 206] width 51 height 43
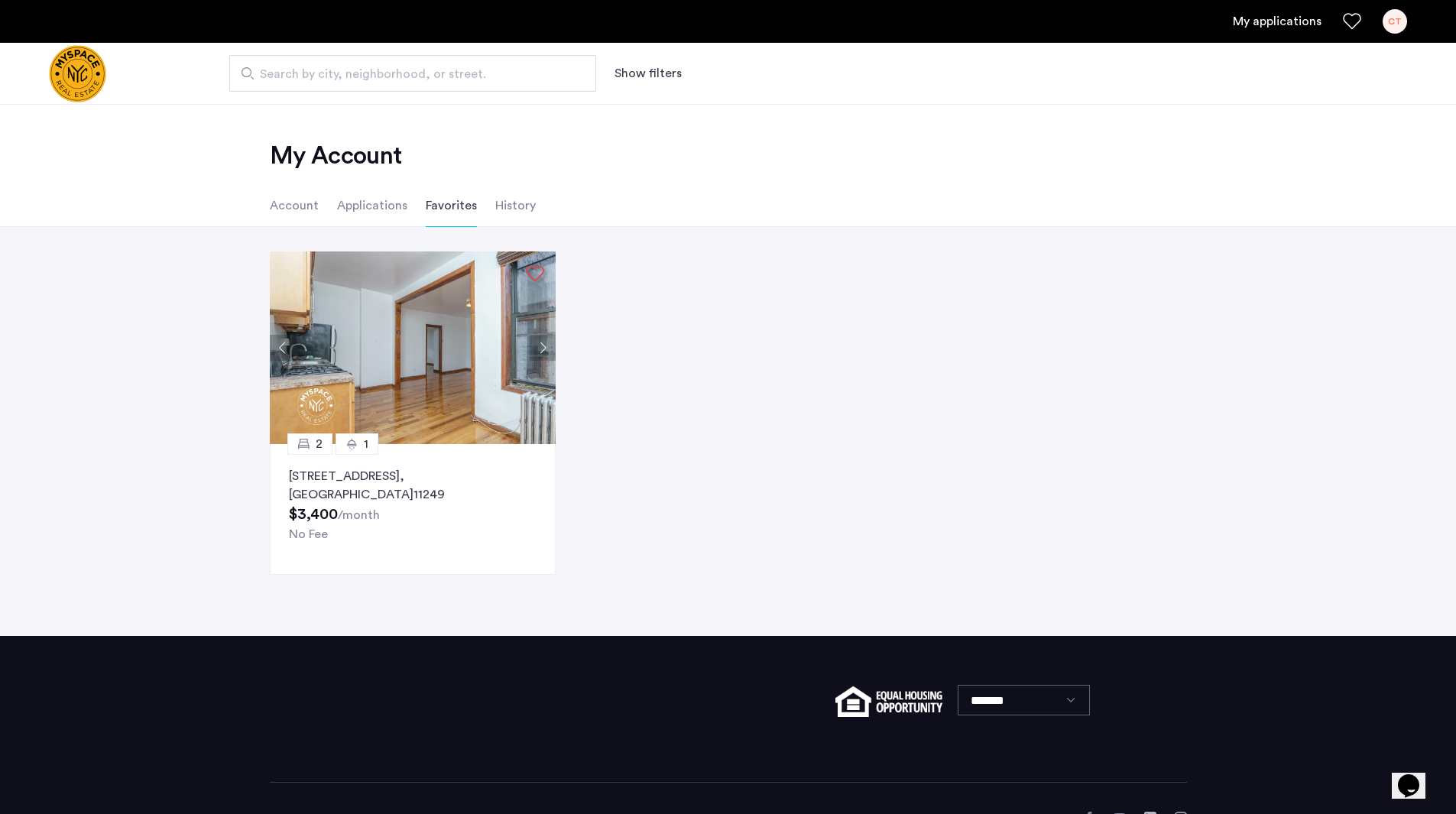
click at [503, 204] on li "History" at bounding box center [515, 206] width 40 height 43
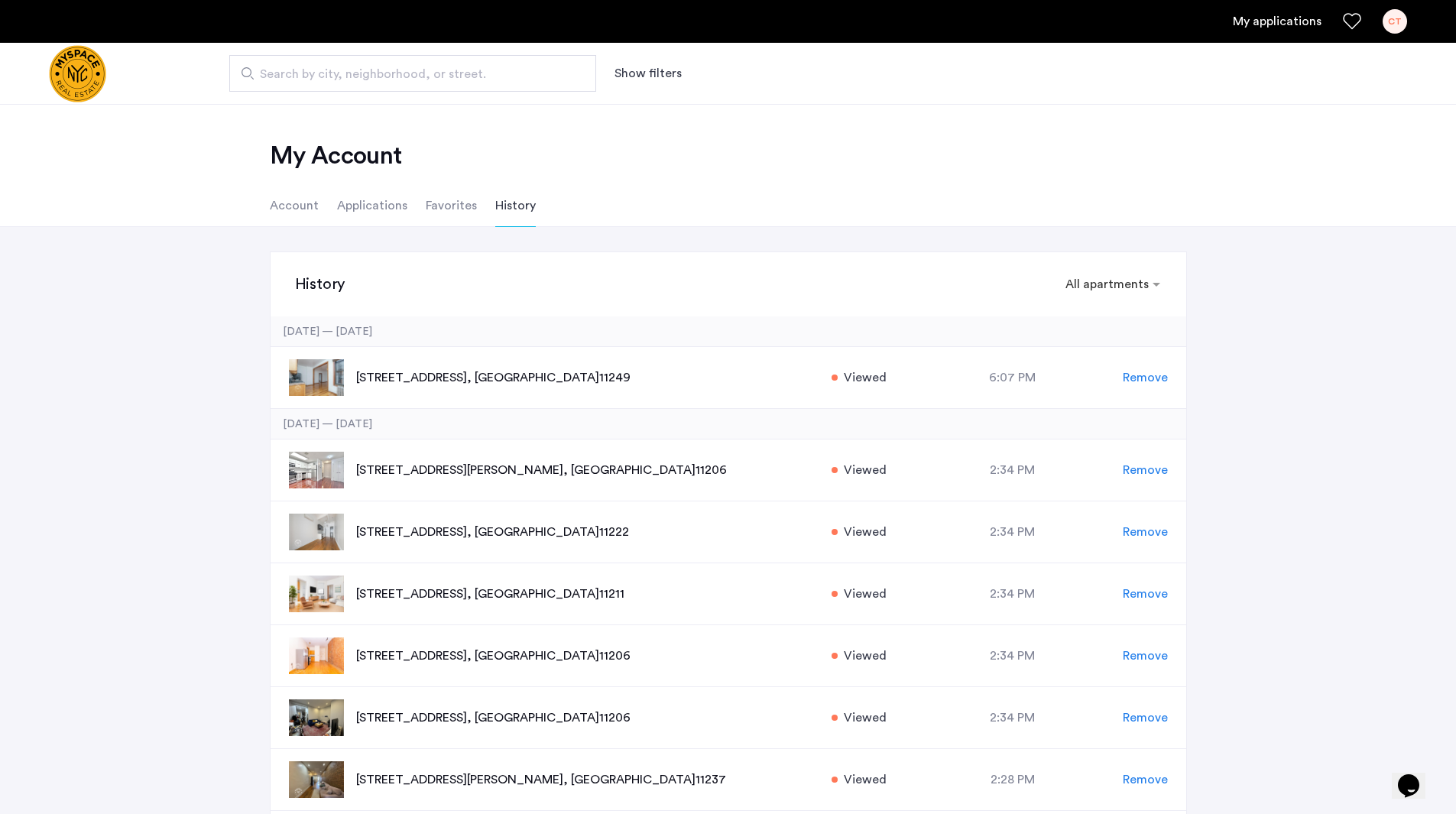
click at [382, 203] on li "Applications" at bounding box center [372, 206] width 71 height 43
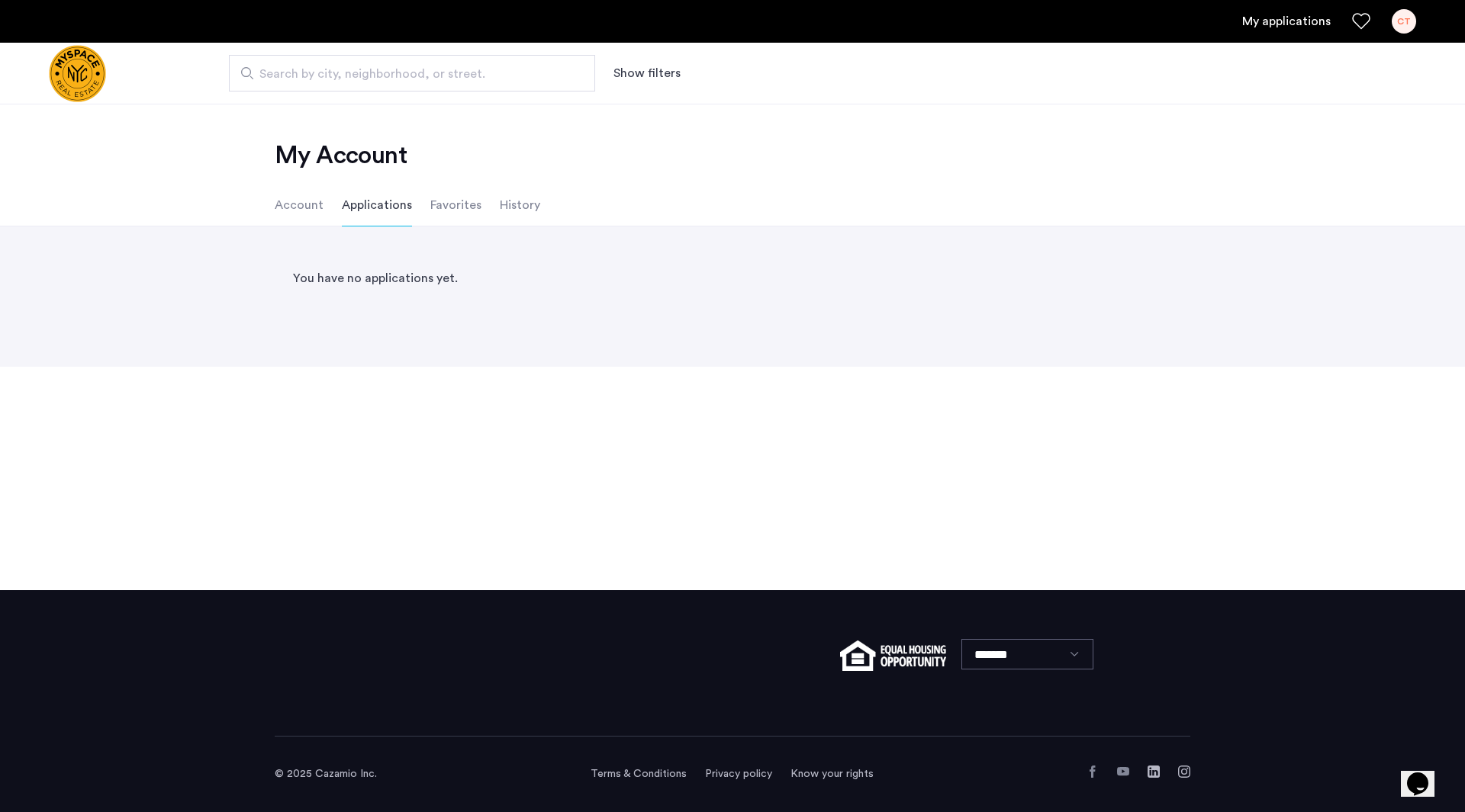
click at [309, 197] on li "Account" at bounding box center [299, 205] width 49 height 43
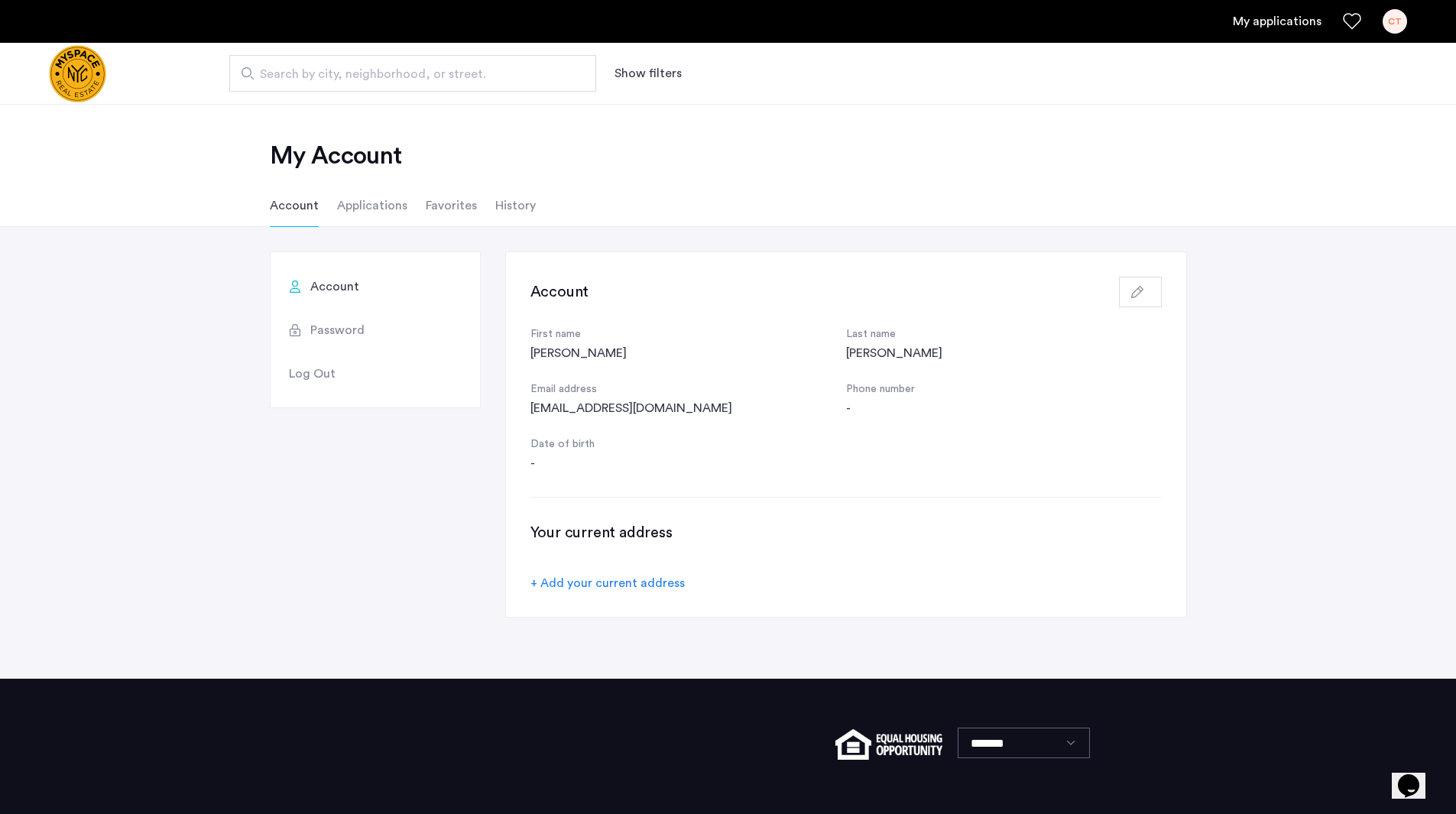
click at [81, 68] on img "Cazamio logo" at bounding box center [78, 73] width 57 height 57
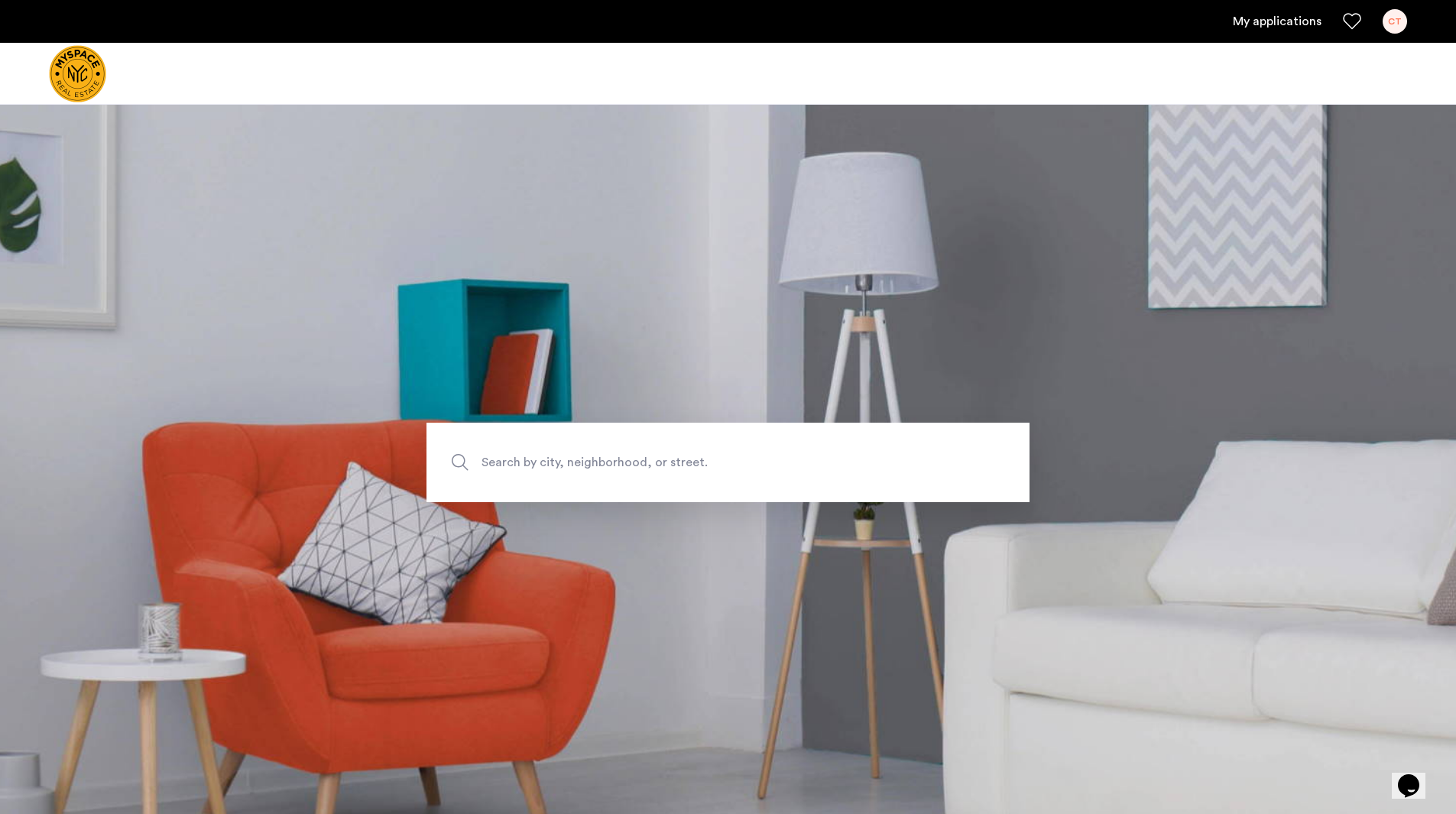
click at [664, 458] on span "Search by city, neighborhood, or street." at bounding box center [693, 462] width 422 height 21
click at [664, 458] on input "Search by city, neighborhood, or street." at bounding box center [728, 462] width 603 height 80
click at [81, 78] on img "Cazamio logo" at bounding box center [78, 73] width 57 height 57
